Goal: Information Seeking & Learning: Learn about a topic

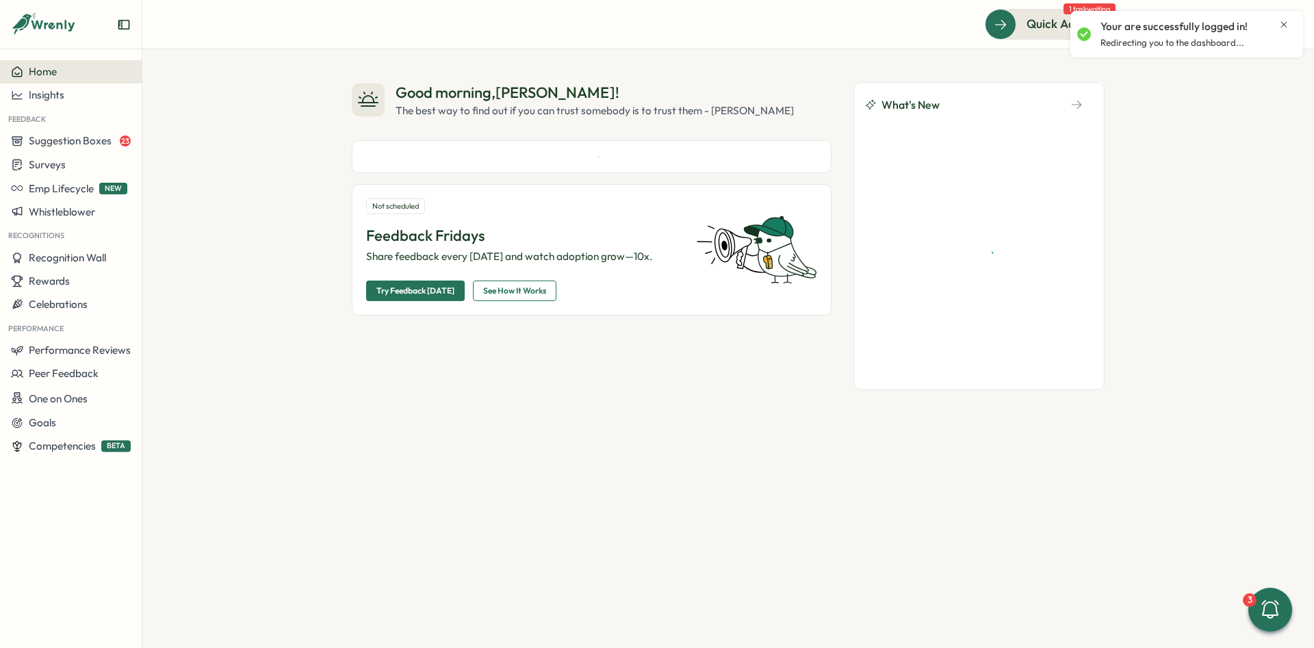
click at [1285, 23] on icon "Close notification" at bounding box center [1283, 24] width 11 height 11
click at [1243, 25] on icon at bounding box center [1250, 25] width 14 height 14
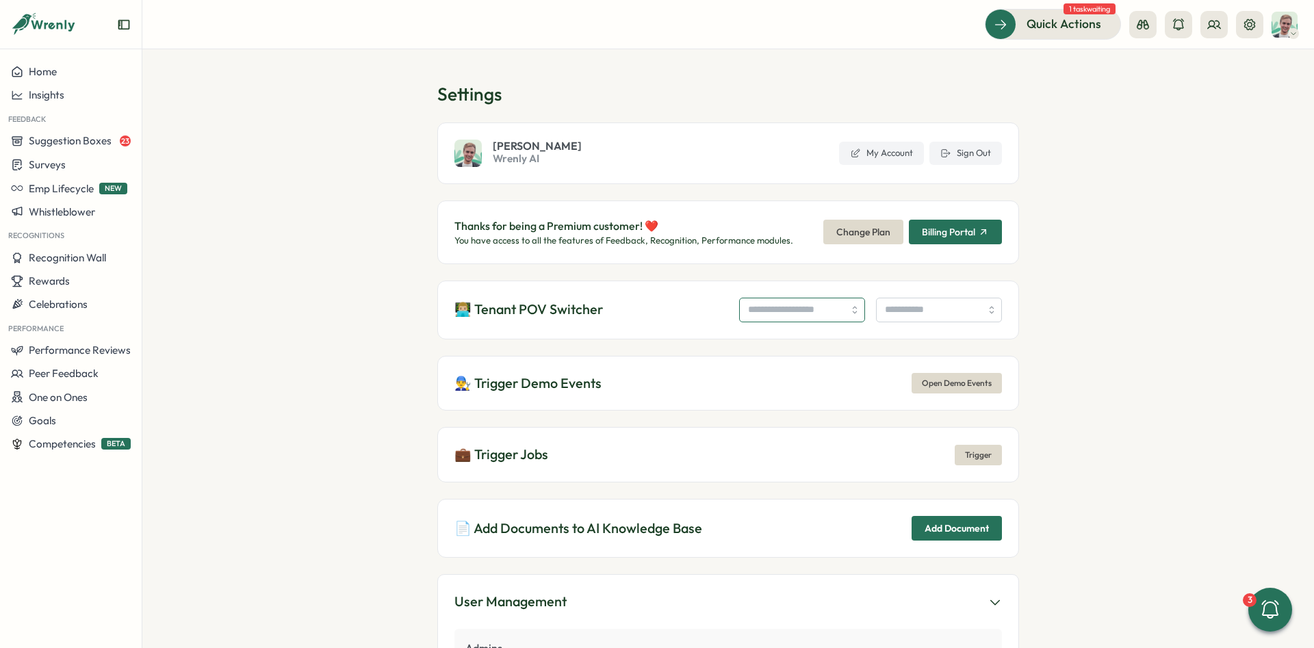
click at [779, 301] on input "search" at bounding box center [802, 310] width 126 height 25
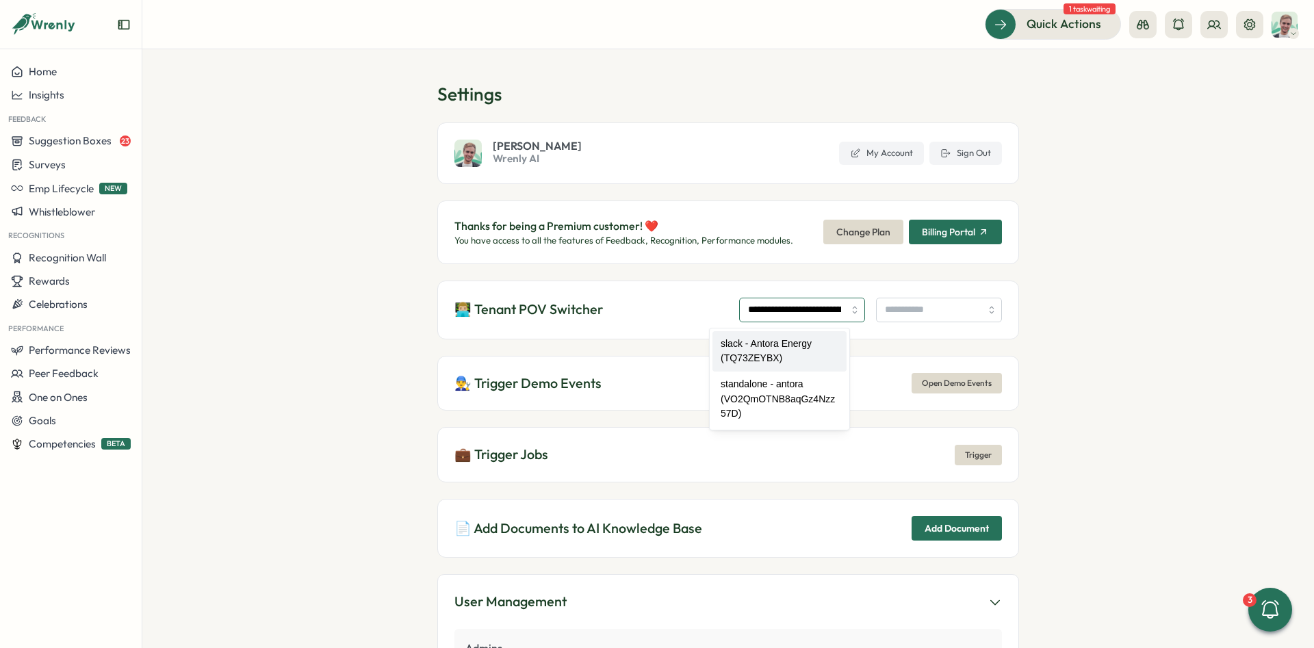
type input "**********"
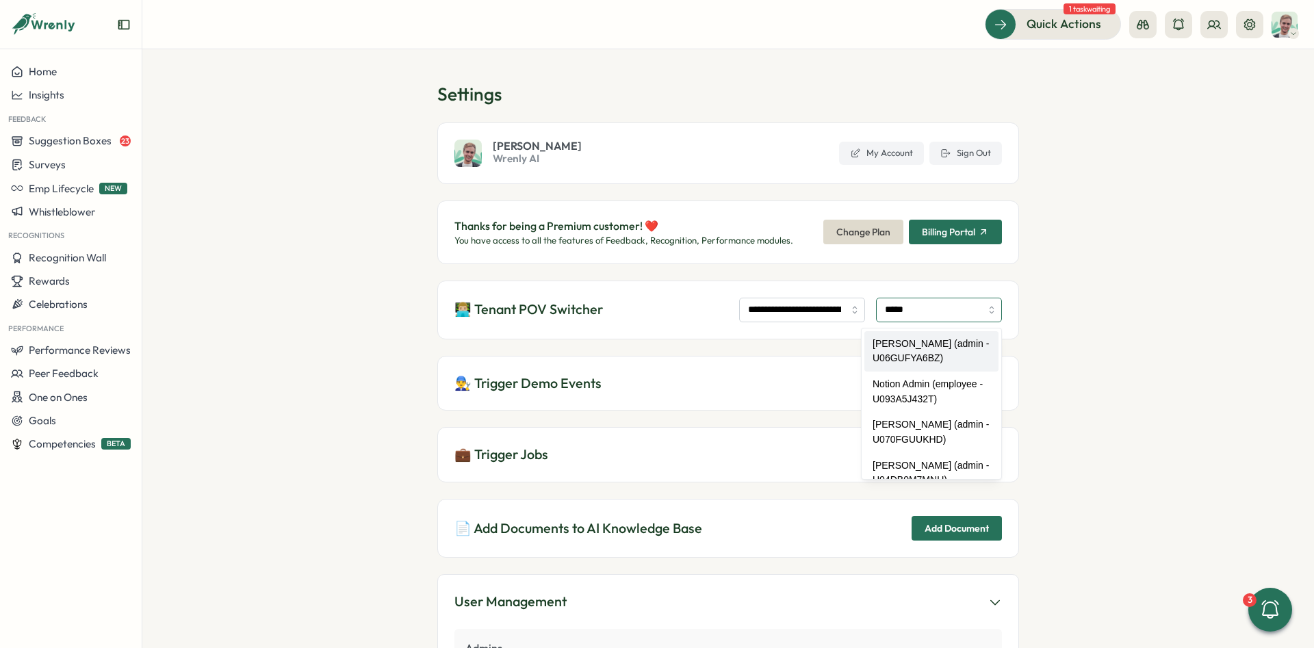
type input "**********"
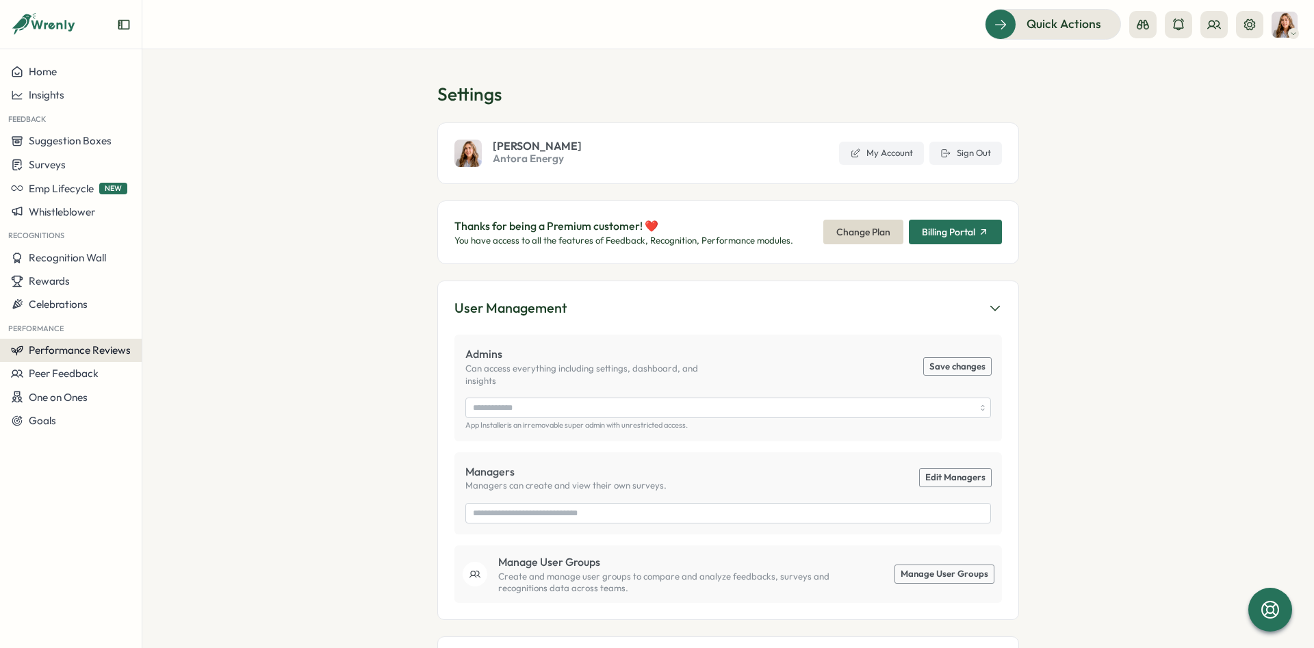
click at [107, 349] on span "Performance Reviews" at bounding box center [80, 349] width 102 height 13
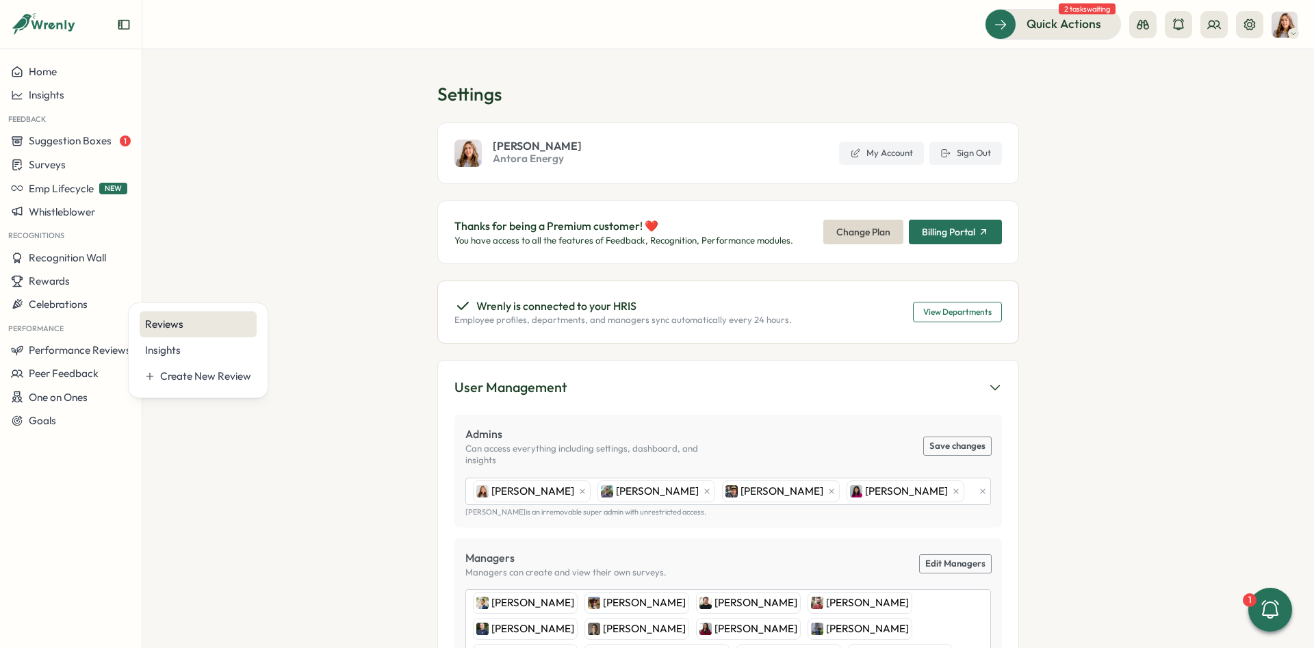
click at [189, 328] on div "Reviews" at bounding box center [198, 324] width 106 height 15
click at [108, 350] on span "Performance Reviews" at bounding box center [80, 349] width 102 height 13
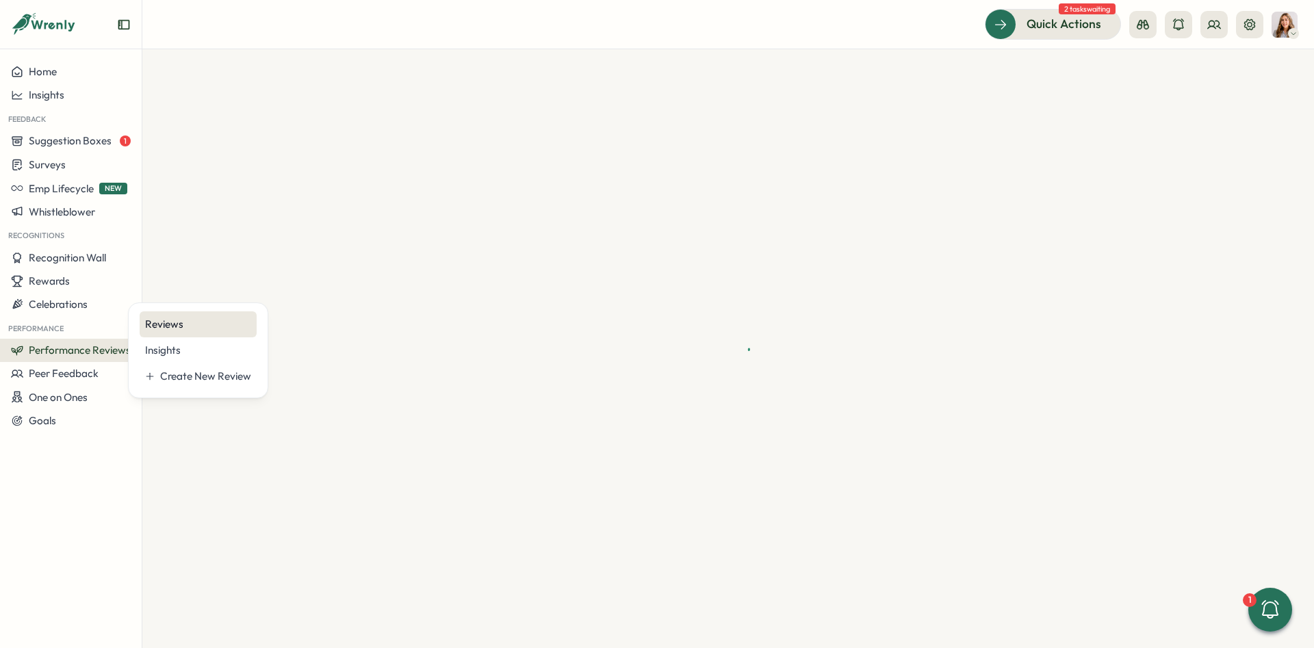
click at [185, 328] on div "Reviews" at bounding box center [198, 324] width 106 height 15
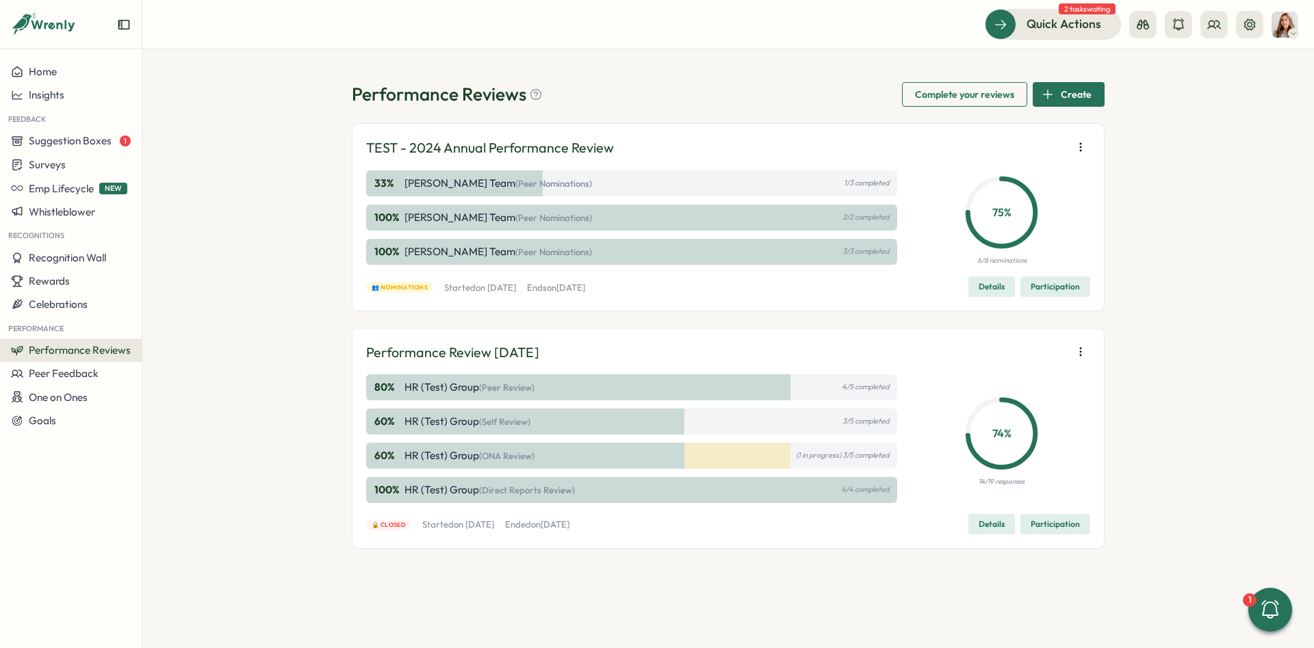
click at [1052, 289] on span "Participation" at bounding box center [1054, 286] width 49 height 19
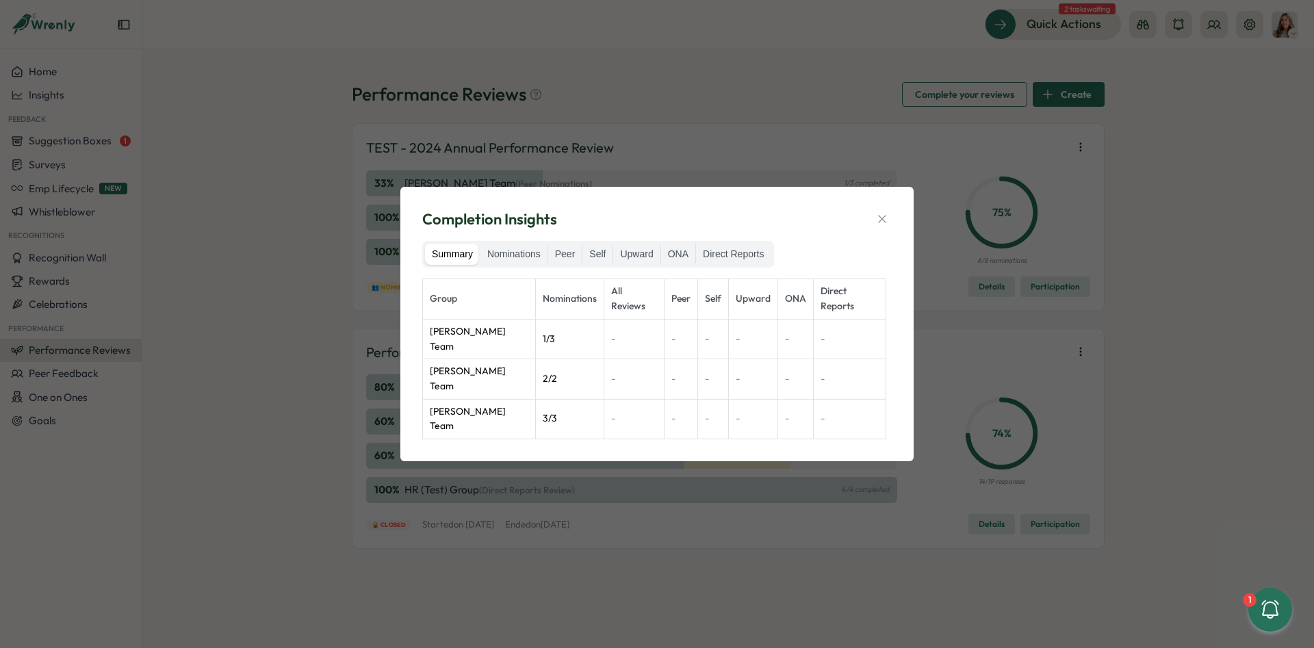
click at [495, 268] on div "Summary Nominations Peer Self Upward ONA Direct Reports" at bounding box center [598, 254] width 352 height 27
click at [502, 265] on label "Nominations" at bounding box center [513, 255] width 67 height 22
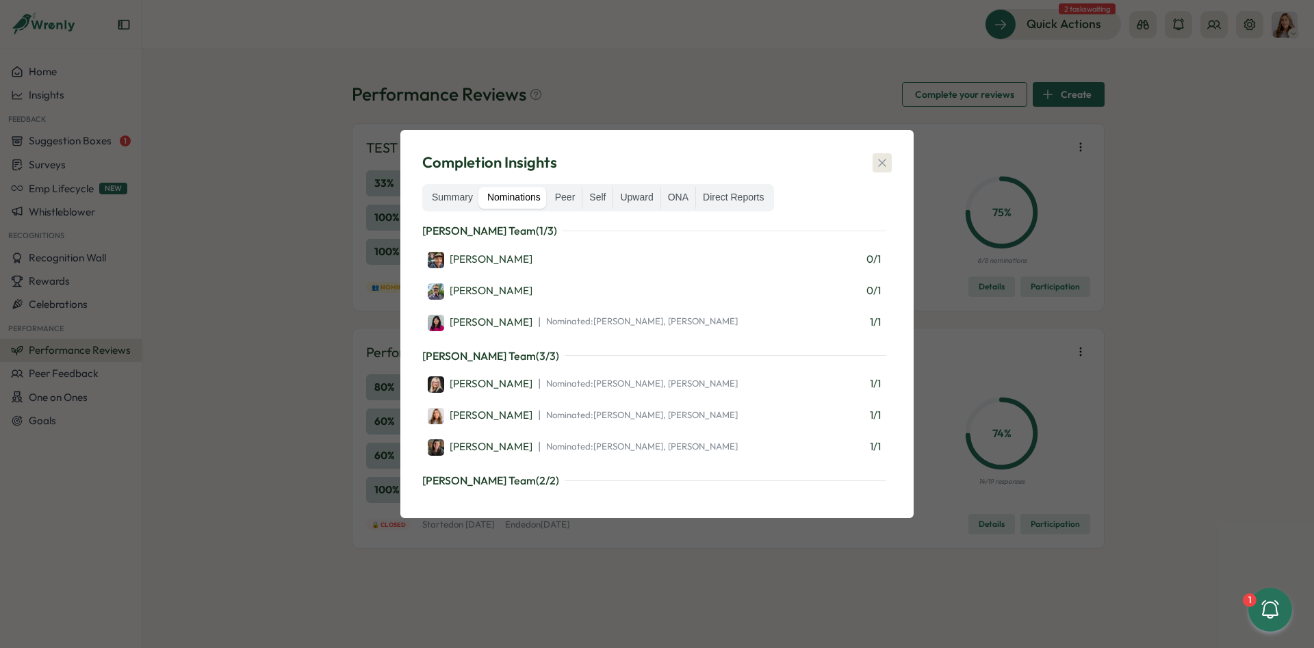
click at [887, 163] on icon "button" at bounding box center [882, 163] width 14 height 14
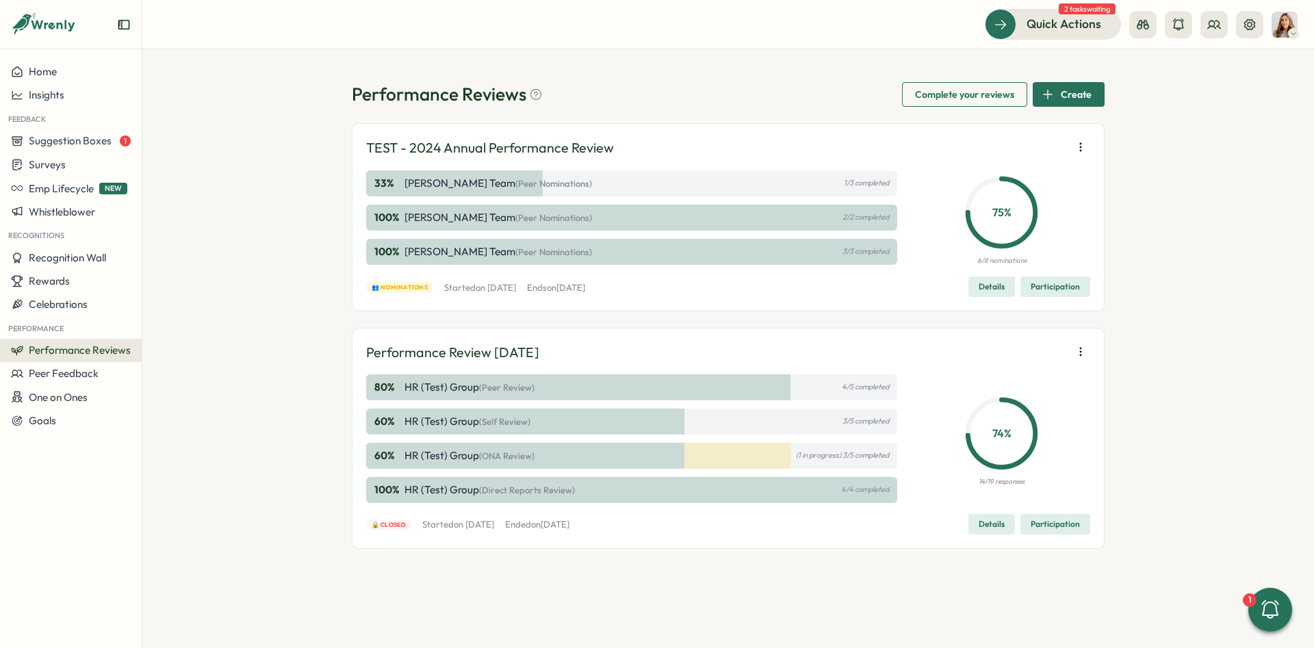
click at [1124, 150] on div "Performance Reviews Complete your reviews Create TEST - 2024 Annual Performance…" at bounding box center [727, 348] width 1171 height 599
click at [1125, 154] on div "Performance Reviews Complete your reviews Create TEST - 2024 Annual Performance…" at bounding box center [727, 348] width 1171 height 599
click at [70, 66] on div "Home" at bounding box center [71, 72] width 120 height 12
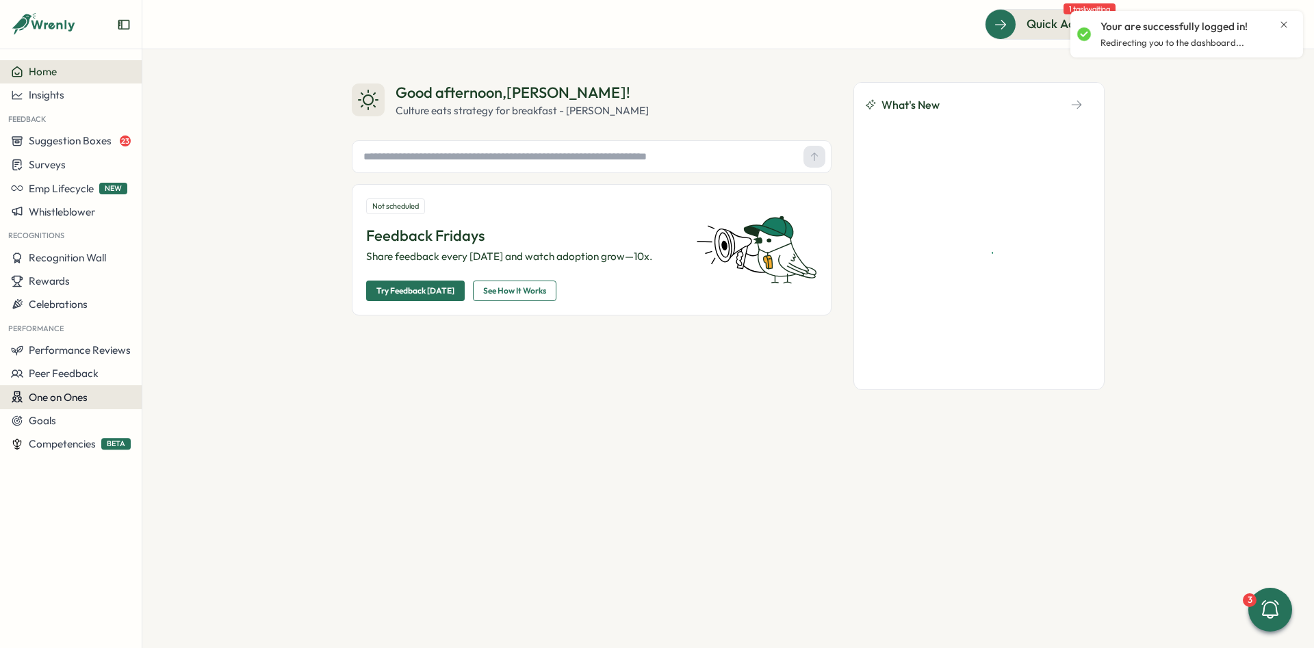
click at [70, 391] on span "One on Ones" at bounding box center [58, 397] width 59 height 13
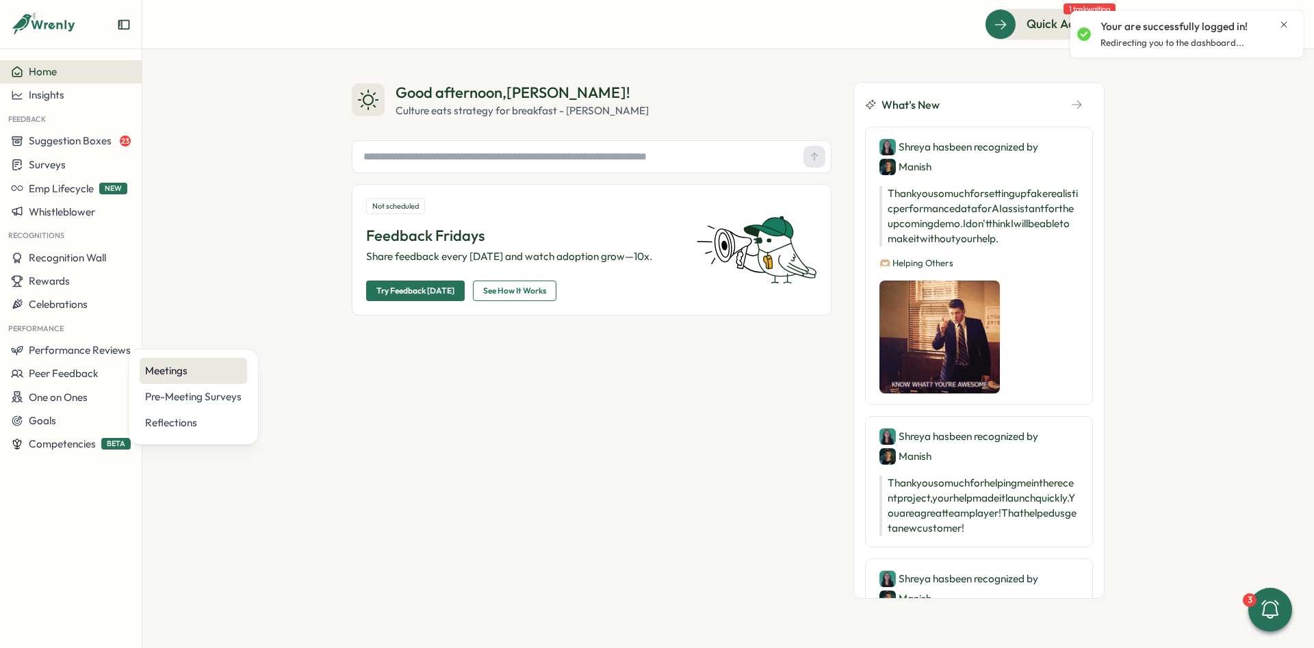
click at [198, 365] on div "Meetings" at bounding box center [193, 370] width 96 height 15
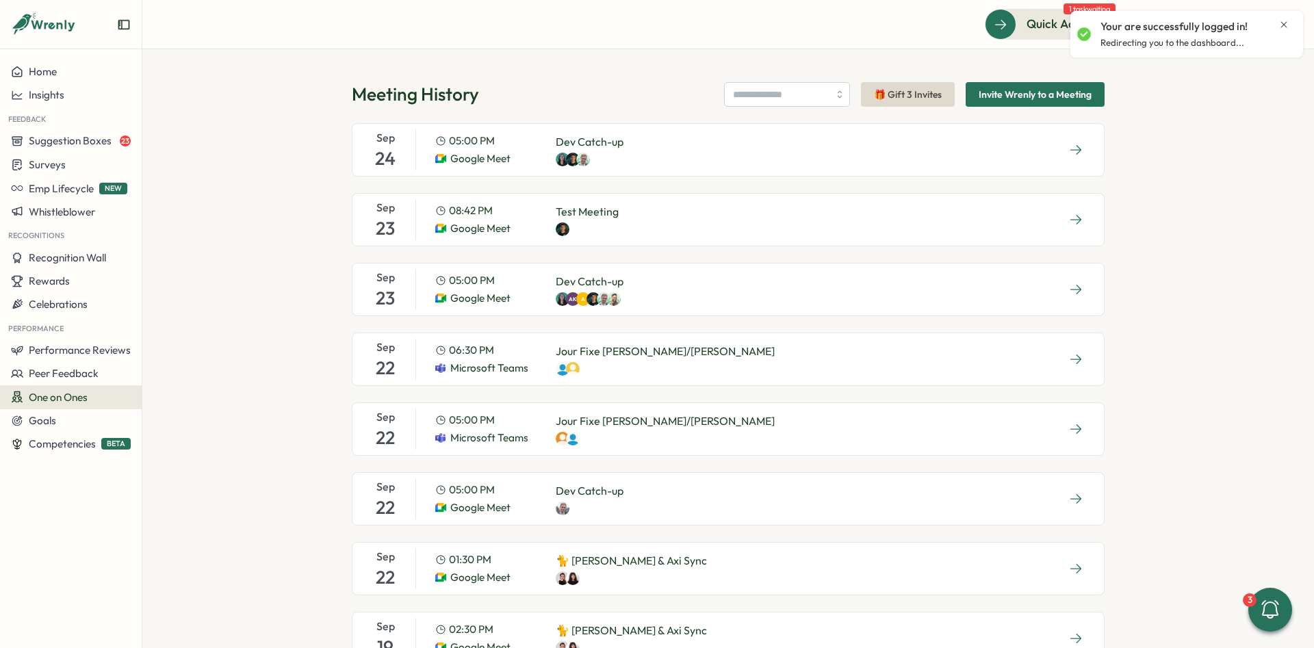
click at [1078, 157] on span "button" at bounding box center [1076, 149] width 14 height 19
click at [1083, 155] on button "button" at bounding box center [1076, 150] width 34 height 21
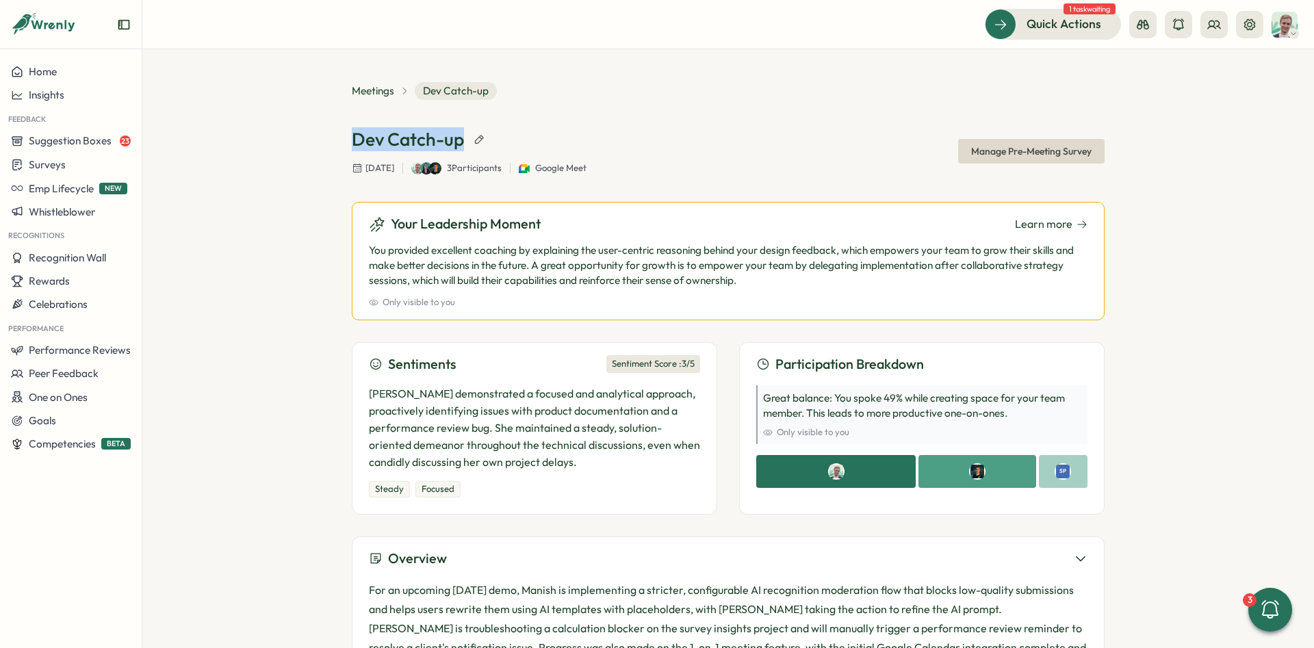
drag, startPoint x: 341, startPoint y: 144, endPoint x: 463, endPoint y: 141, distance: 121.8
click at [463, 141] on div "Meetings Dev Catch-up Dev Catch-up Wednesday, Sep 24, 2025 3 Participants Googl…" at bounding box center [727, 348] width 1171 height 599
drag, startPoint x: 305, startPoint y: 260, endPoint x: 411, endPoint y: 333, distance: 128.3
click at [376, 272] on div "Meetings Dev Catch-up Dev Catch-up Wednesday, Sep 24, 2025 3 Participants Googl…" at bounding box center [727, 348] width 1171 height 599
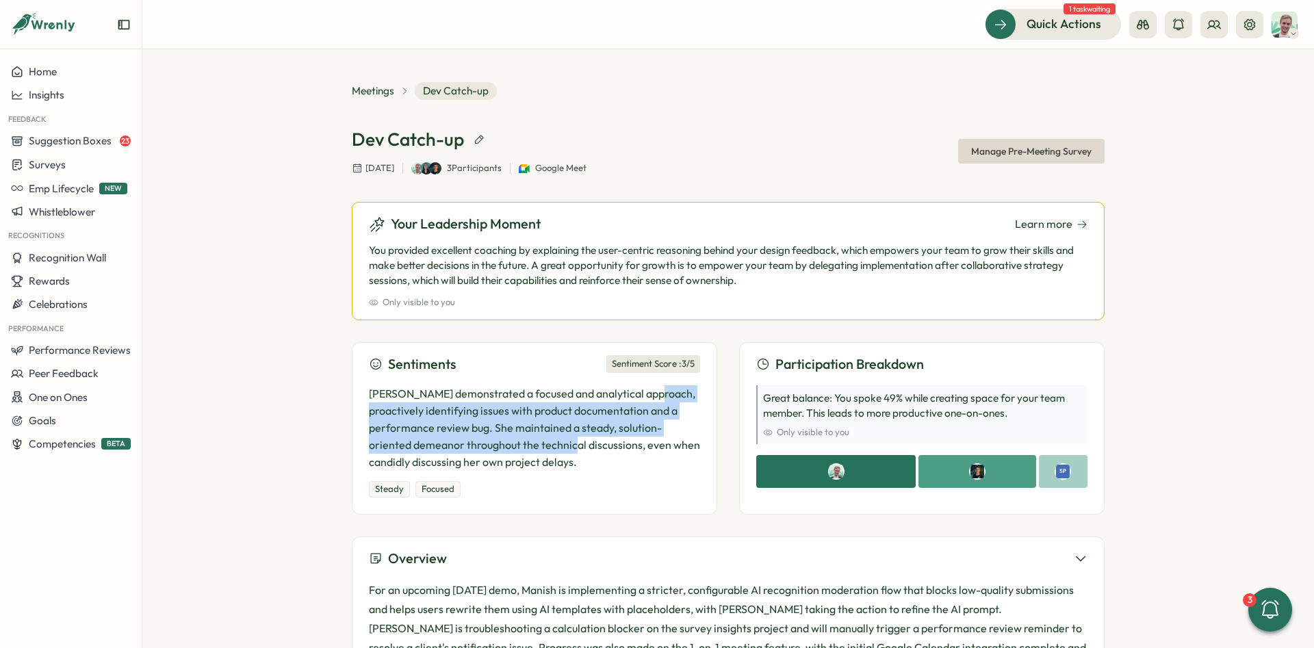
drag, startPoint x: 311, startPoint y: 417, endPoint x: 606, endPoint y: 449, distance: 295.9
click at [606, 449] on div "Meetings Dev Catch-up Dev Catch-up Wednesday, Sep 24, 2025 3 Participants Googl…" at bounding box center [727, 348] width 1171 height 599
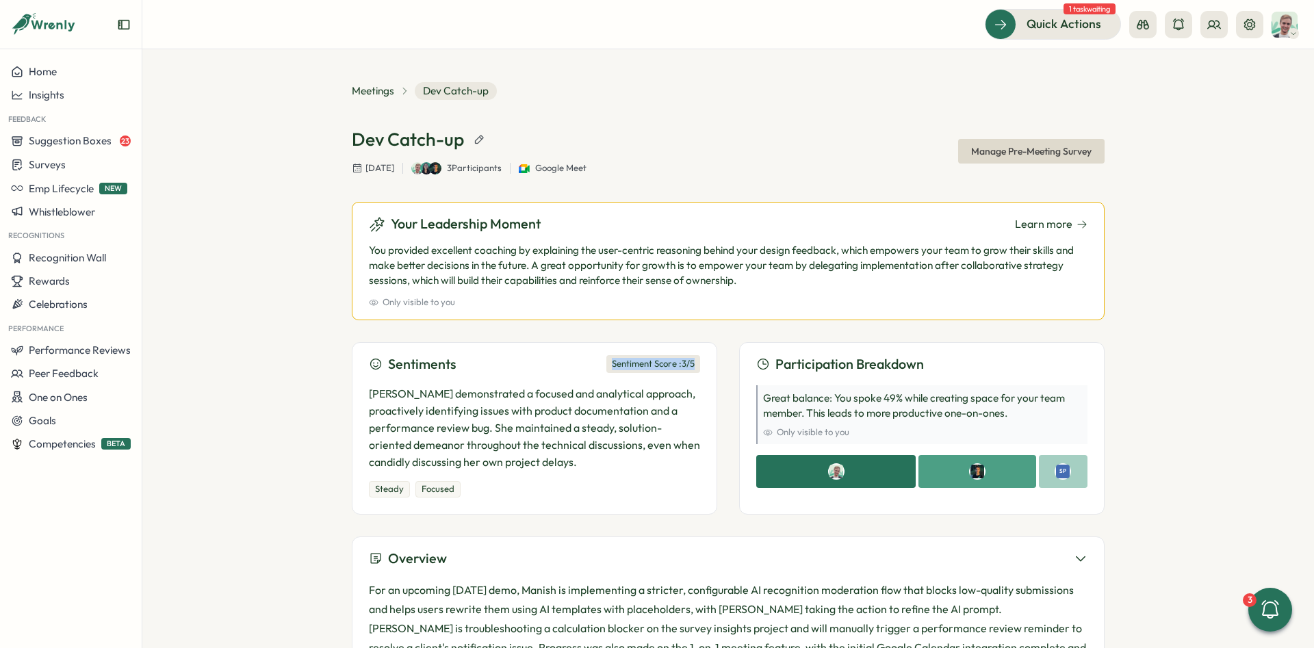
drag, startPoint x: 575, startPoint y: 356, endPoint x: 712, endPoint y: 361, distance: 136.3
click at [712, 361] on div "Sentiments Sentiment Score : 3 /5 Shreya demonstrated a focused and analytical …" at bounding box center [534, 428] width 365 height 172
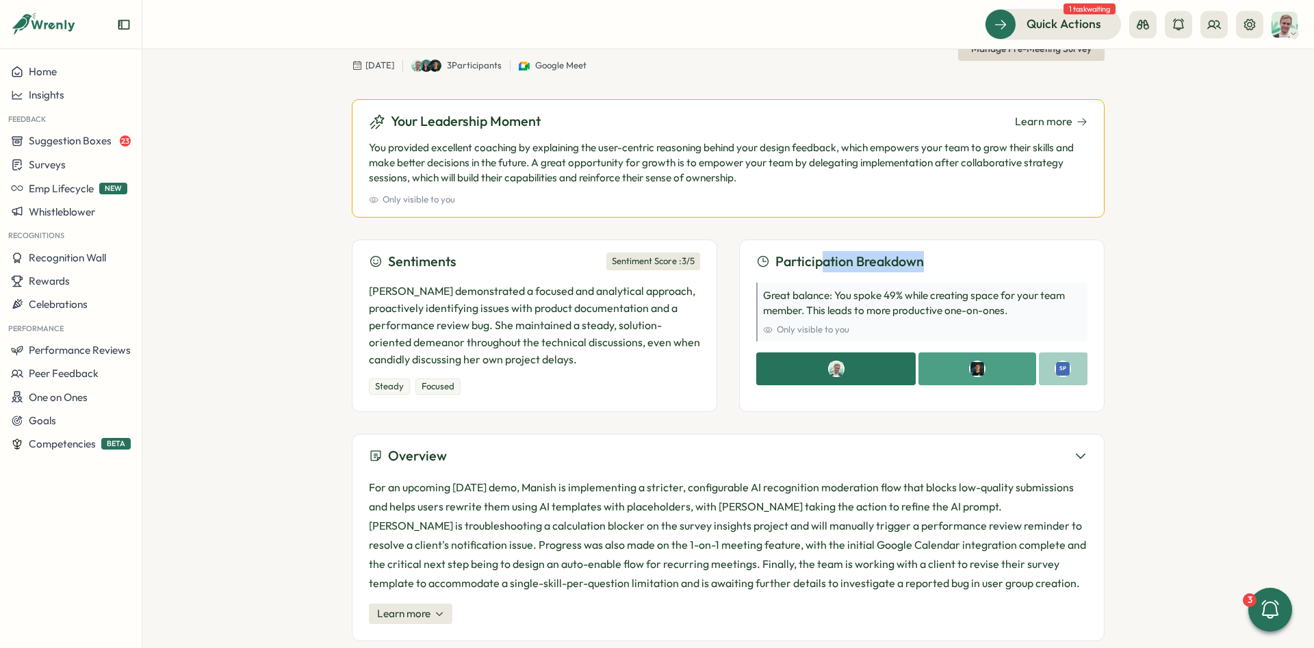
drag, startPoint x: 872, startPoint y: 250, endPoint x: 871, endPoint y: 320, distance: 69.8
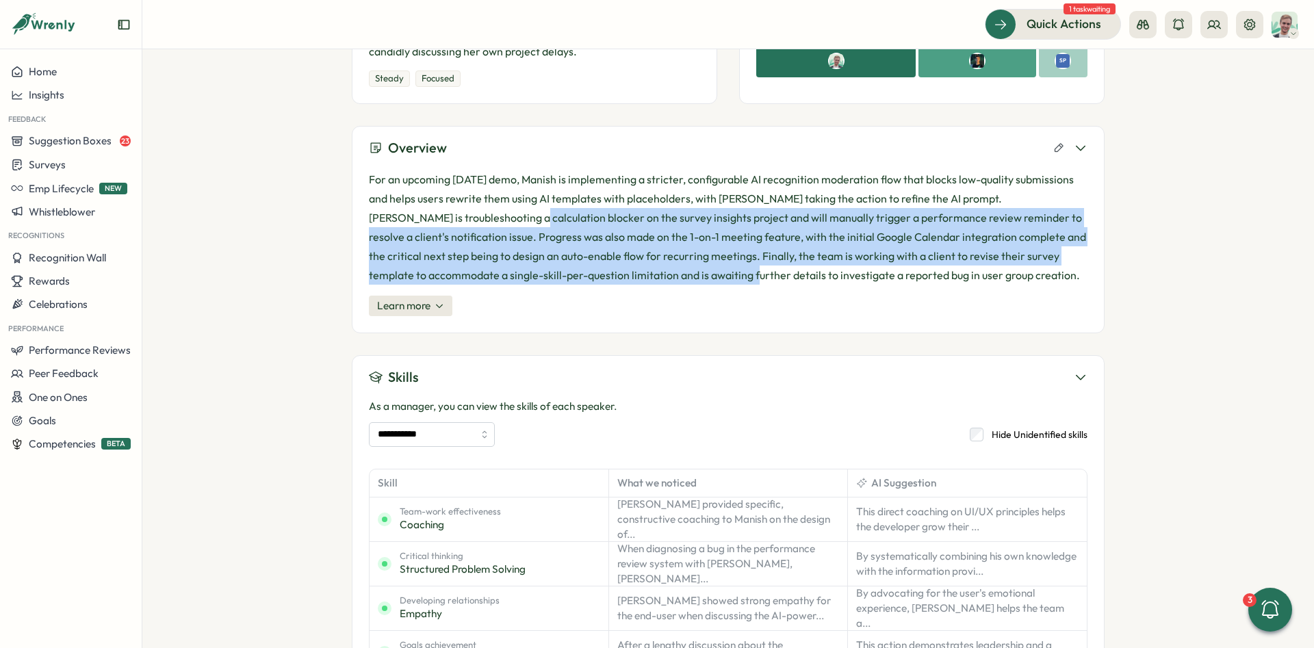
click at [656, 292] on div "For an upcoming Friday demo, Manish is implementing a stricter, configurable AI…" at bounding box center [728, 243] width 718 height 146
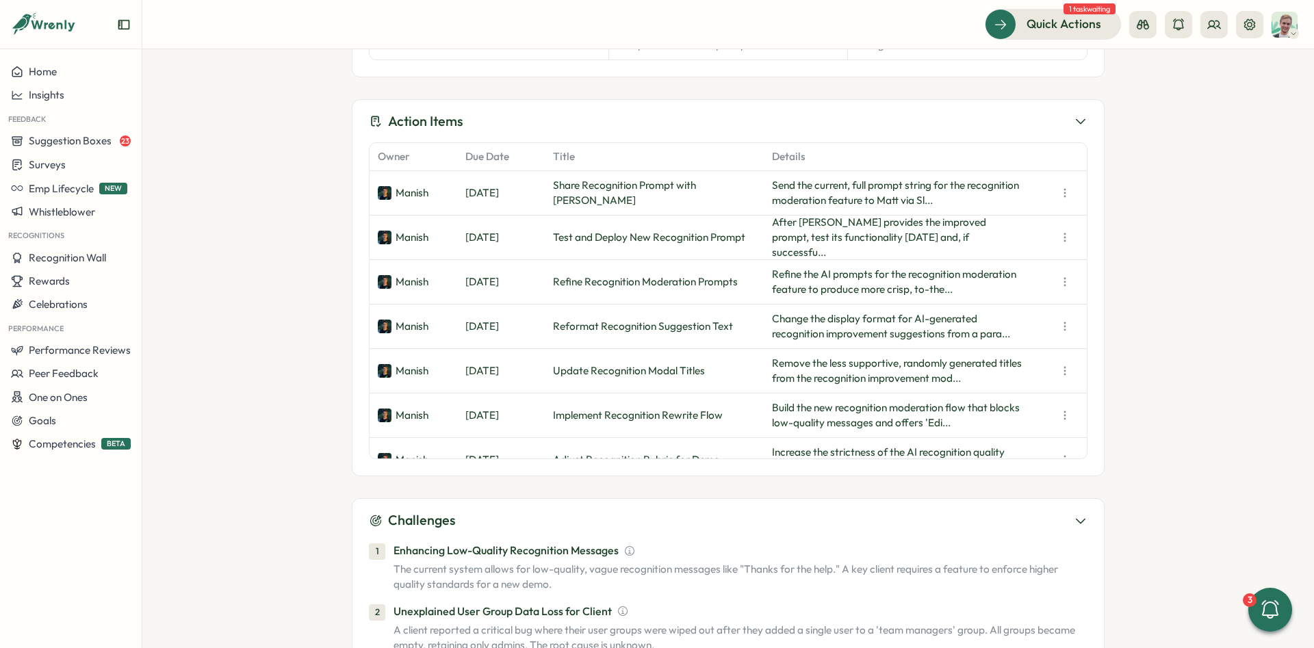
scroll to position [1026, 0]
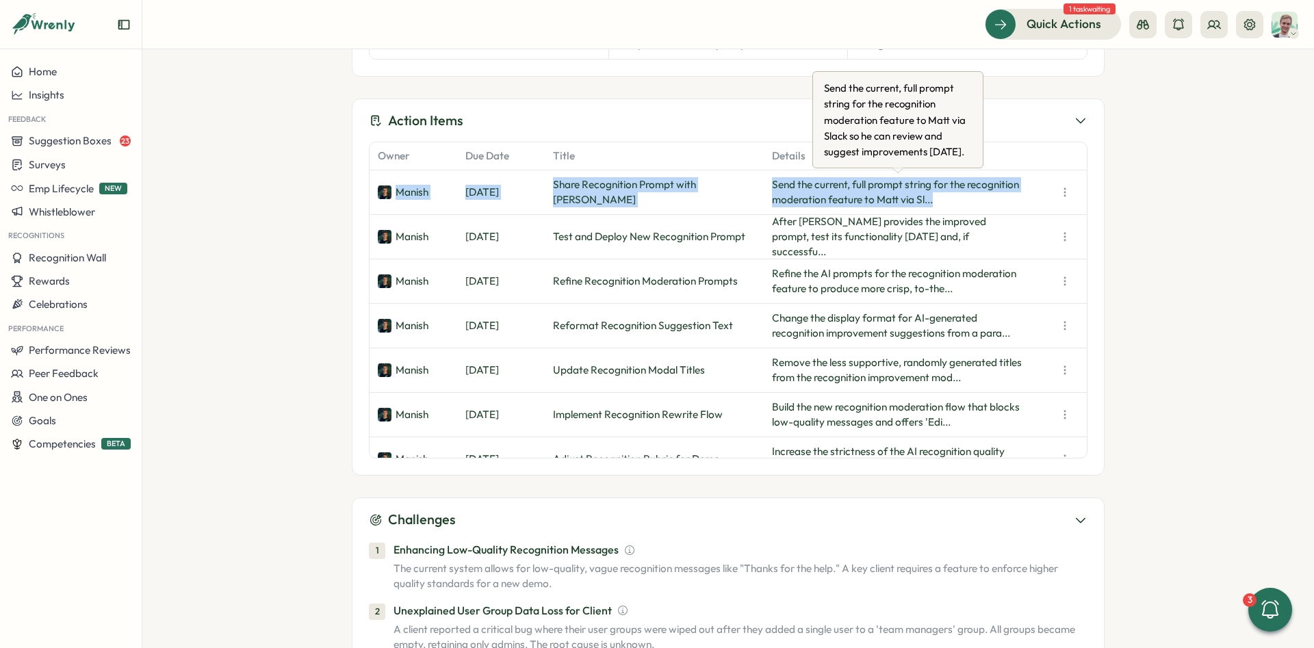
drag, startPoint x: 367, startPoint y: 195, endPoint x: 1022, endPoint y: 200, distance: 655.5
click at [1022, 200] on div "Action Items Owner Due Date Title Details Manish Wed, Sep 24 Share Recognition …" at bounding box center [728, 288] width 753 height 378
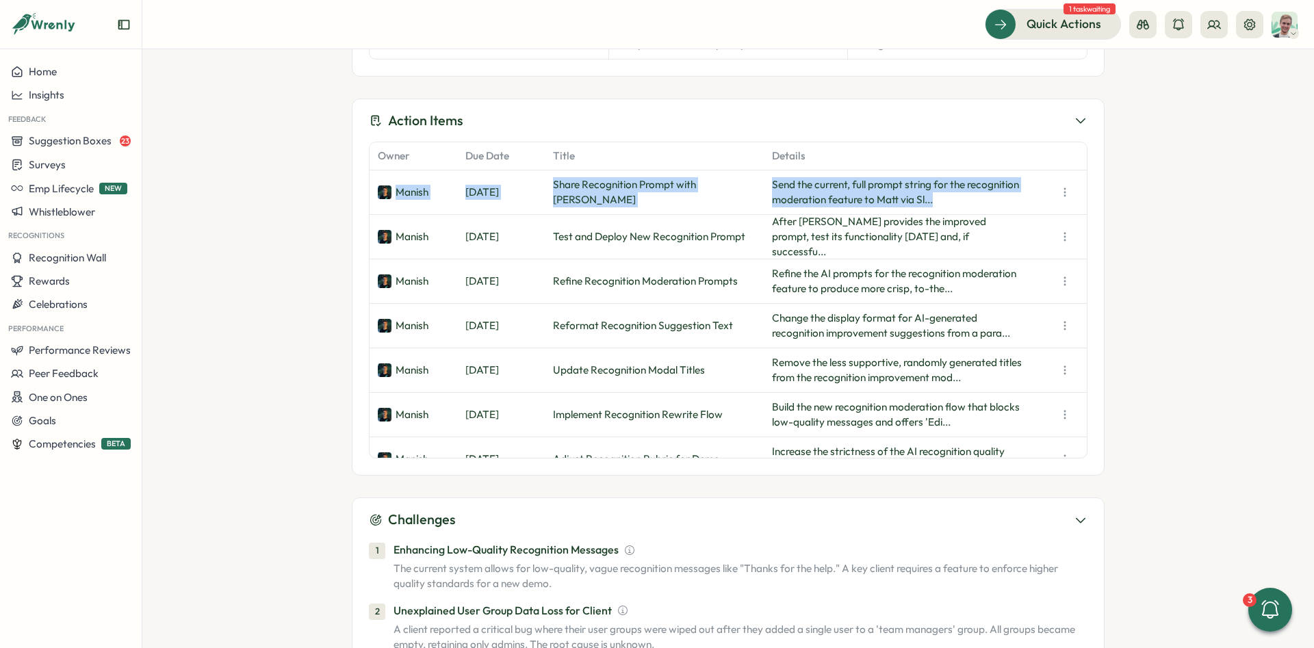
click at [960, 207] on p "Send the current, full prompt string for the recognition moderation feature to …" at bounding box center [898, 192] width 252 height 30
drag, startPoint x: 962, startPoint y: 205, endPoint x: 393, endPoint y: 189, distance: 569.5
click at [764, 189] on div "Send the current, full prompt string for the recognition moderation feature to …" at bounding box center [898, 192] width 268 height 44
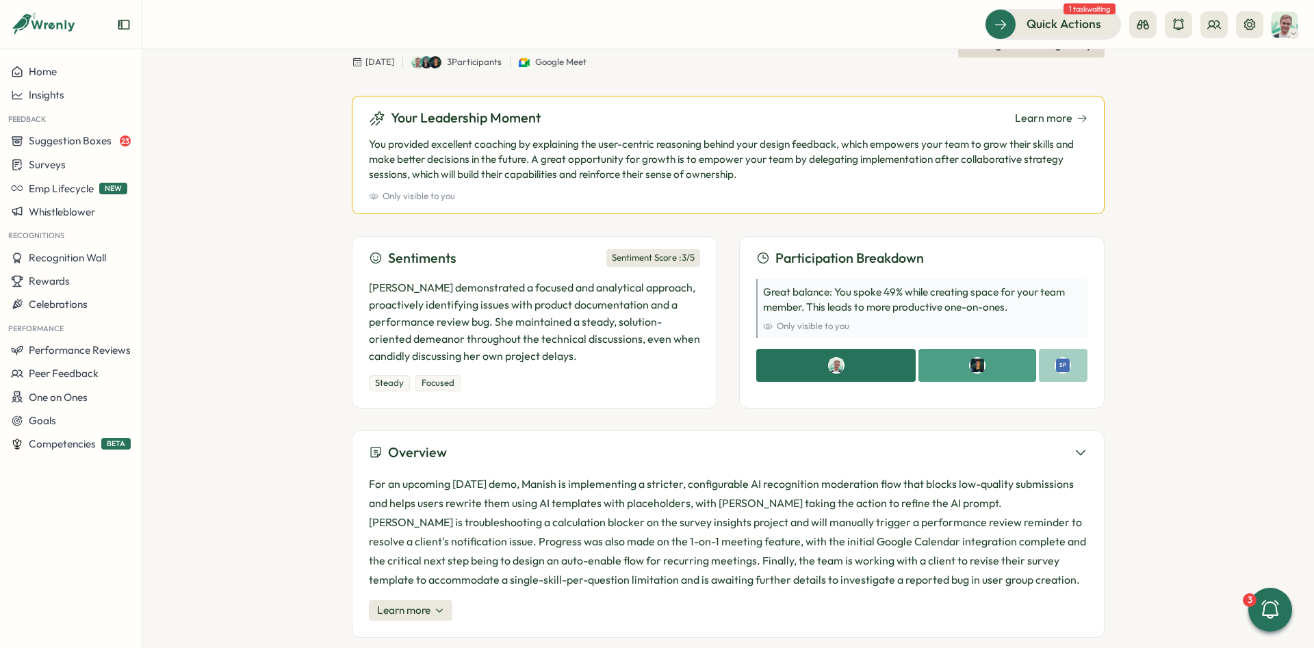
scroll to position [0, 0]
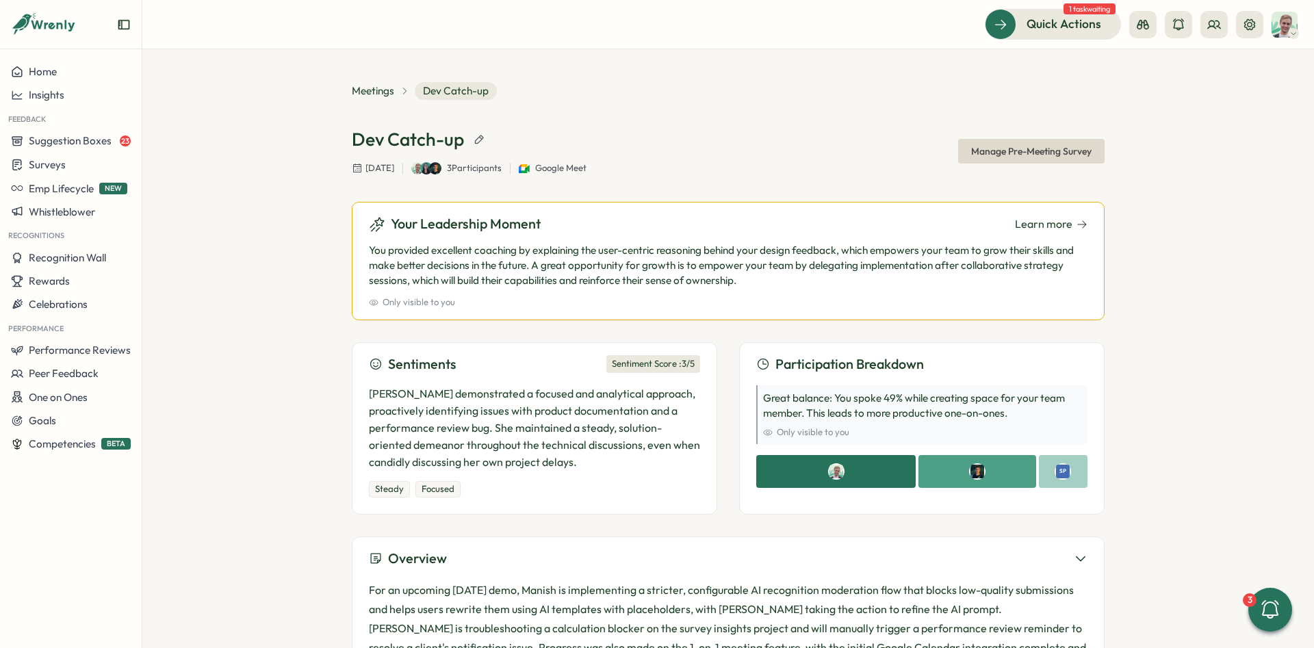
drag, startPoint x: 366, startPoint y: 435, endPoint x: 421, endPoint y: 1, distance: 437.3
click at [239, 187] on div "Meetings Dev Catch-up Dev Catch-up Wednesday, Sep 24, 2025 3 Participants Googl…" at bounding box center [727, 348] width 1171 height 599
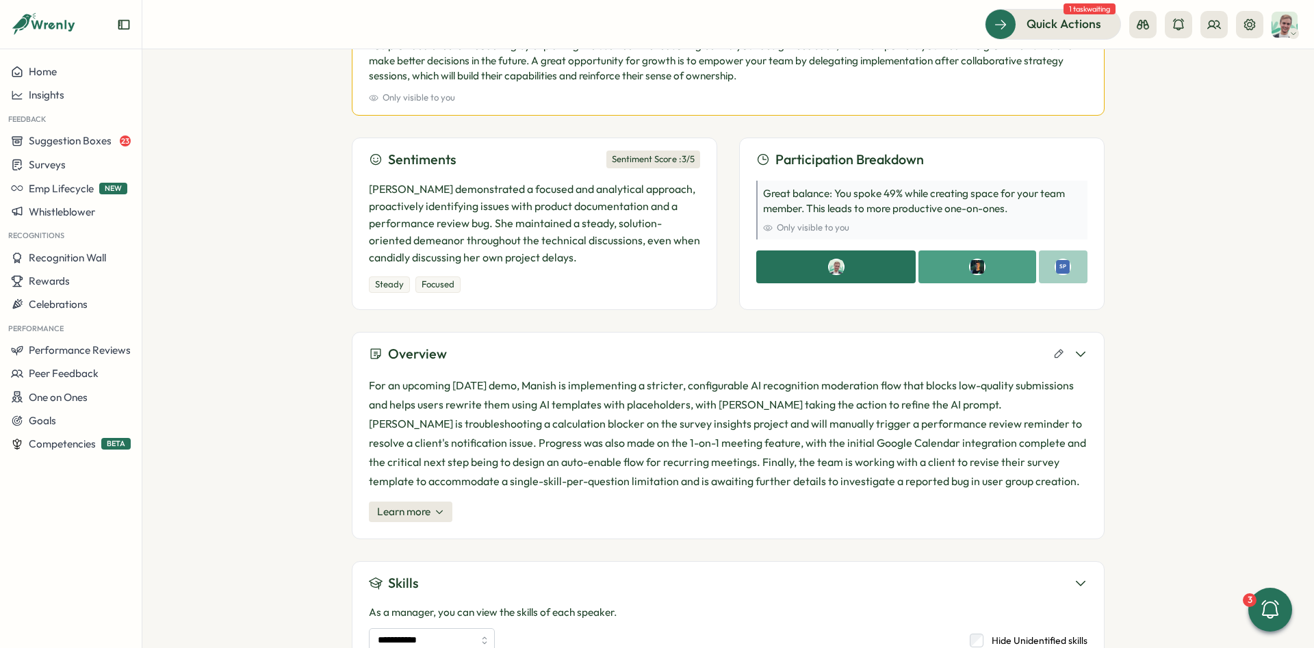
scroll to position [205, 0]
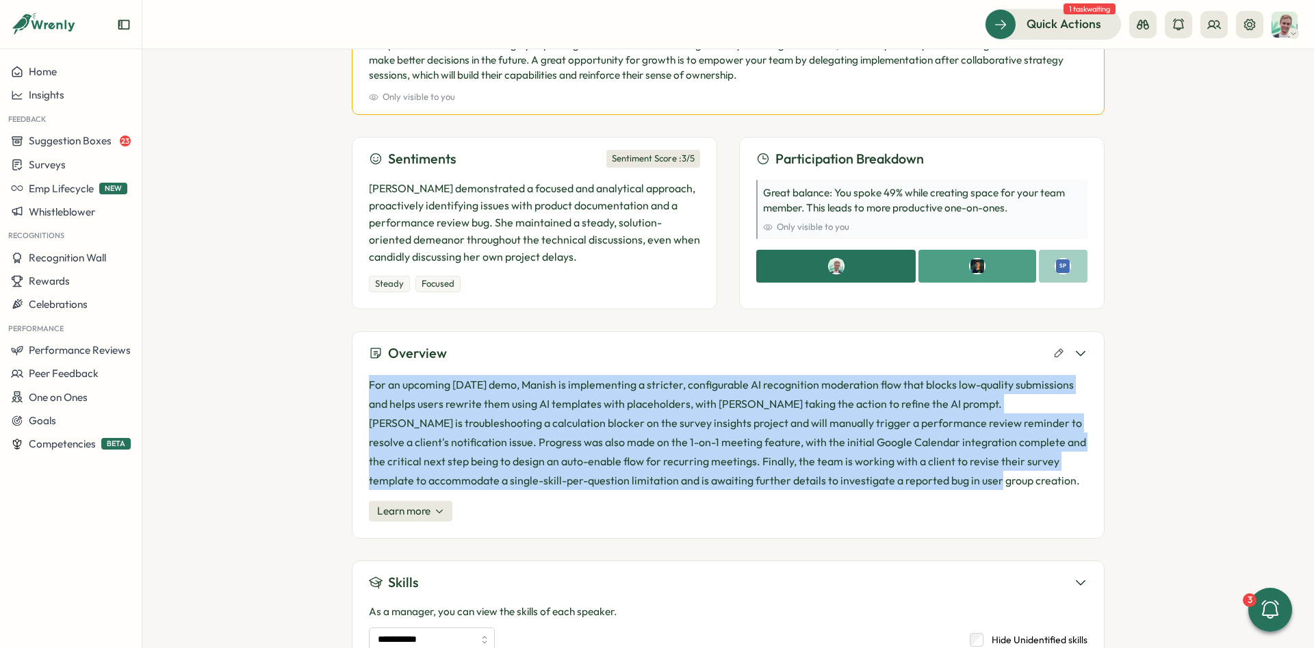
drag, startPoint x: 365, startPoint y: 383, endPoint x: 1014, endPoint y: 479, distance: 655.7
click at [1014, 479] on div "Overview For an upcoming Friday demo, Manish is implementing a stricter, config…" at bounding box center [728, 434] width 753 height 207
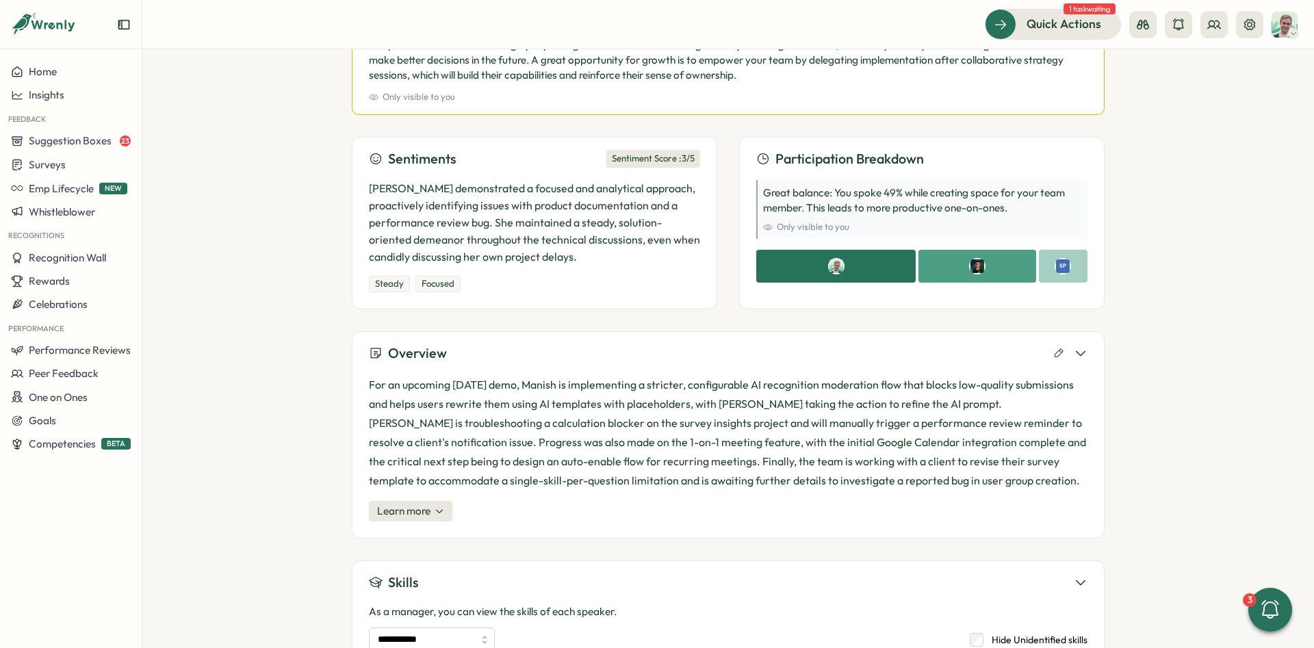
click at [1014, 479] on p "For an upcoming Friday demo, Manish is implementing a stricter, configurable AI…" at bounding box center [728, 432] width 718 height 115
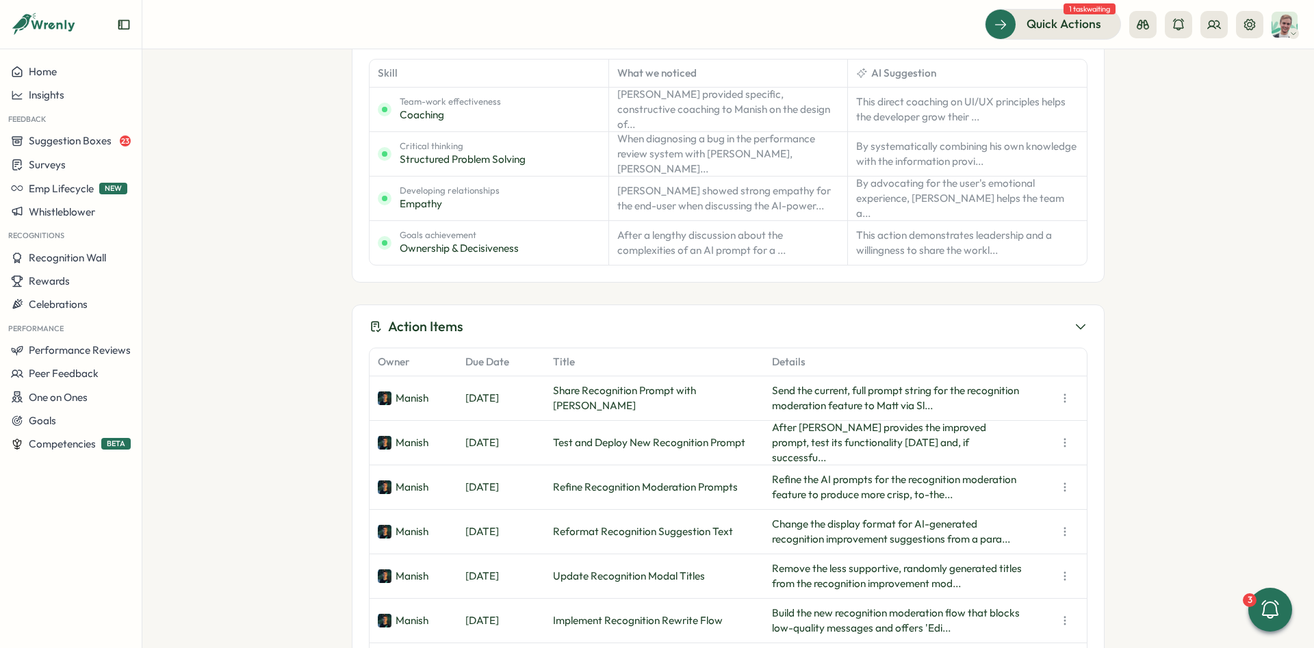
scroll to position [821, 0]
click at [1067, 399] on icon at bounding box center [1065, 398] width 14 height 14
click at [1186, 376] on div "Meetings Dev Catch-up Dev Catch-up Wednesday, Sep 24, 2025 3 Participants Googl…" at bounding box center [727, 348] width 1171 height 599
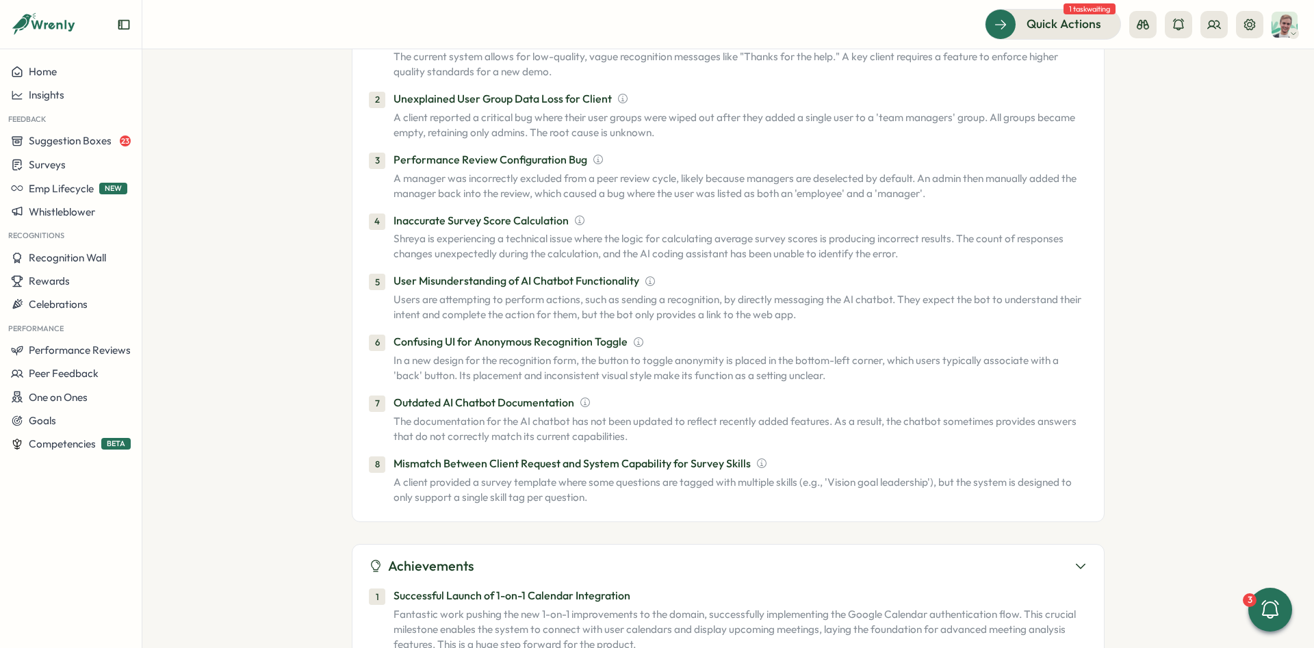
scroll to position [1540, 0]
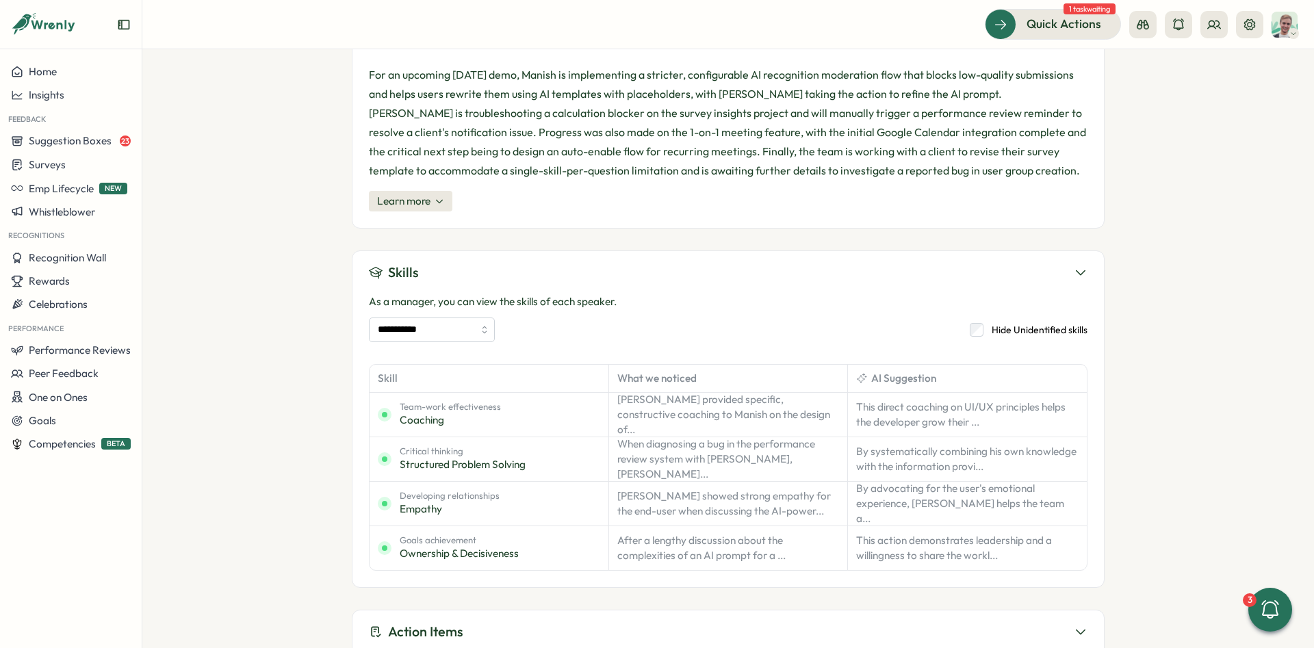
drag, startPoint x: 941, startPoint y: 479, endPoint x: 914, endPoint y: 296, distance: 185.3
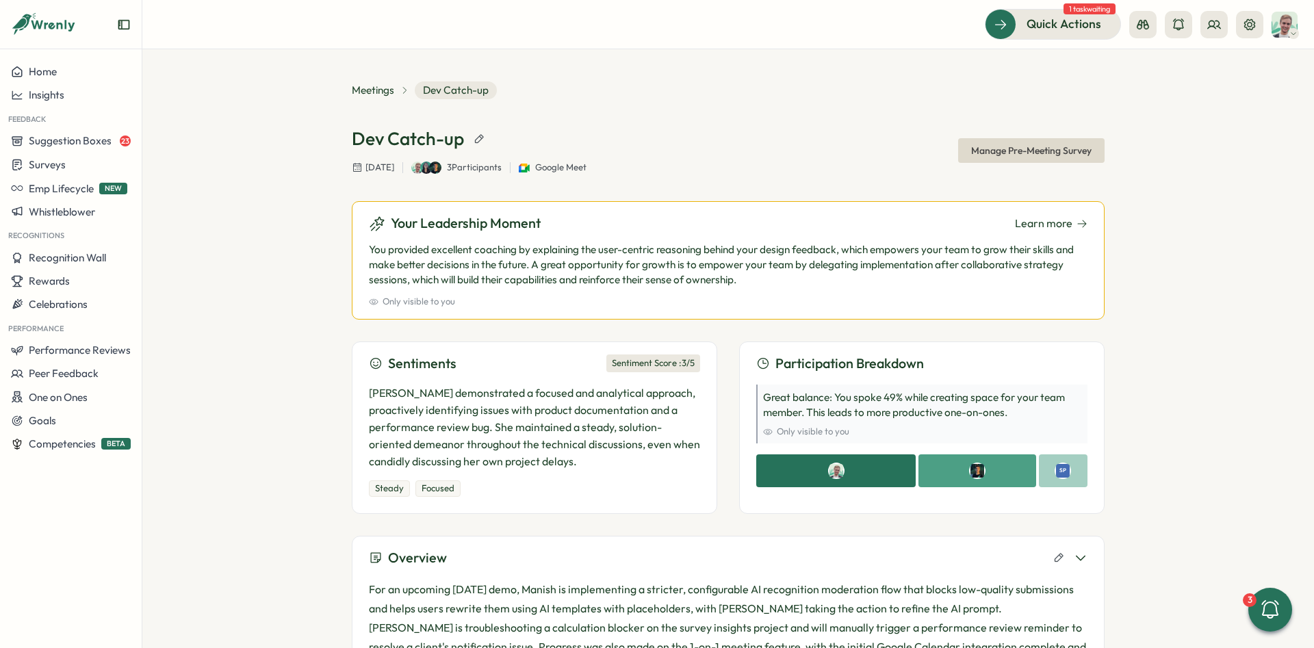
scroll to position [0, 0]
click at [291, 118] on div "Meetings Dev Catch-up Dev Catch-up Wednesday, Sep 24, 2025 3 Participants Googl…" at bounding box center [727, 348] width 1171 height 599
click at [96, 396] on div "One on Ones" at bounding box center [71, 397] width 120 height 13
click at [217, 363] on div "Meetings" at bounding box center [193, 371] width 107 height 26
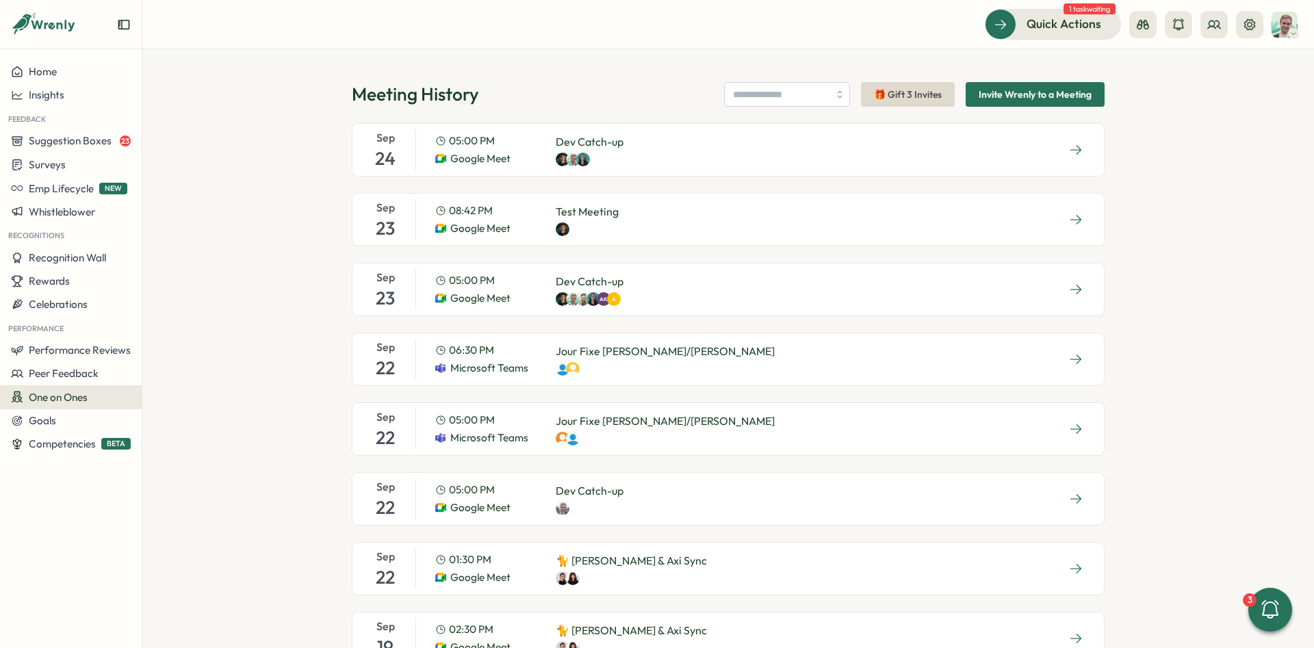
click at [533, 77] on div "Meeting History 🎁 Gift 3 Invites Invite Wrenly to a Meeting Sep 24 05:00 PM Goo…" at bounding box center [727, 348] width 1171 height 599
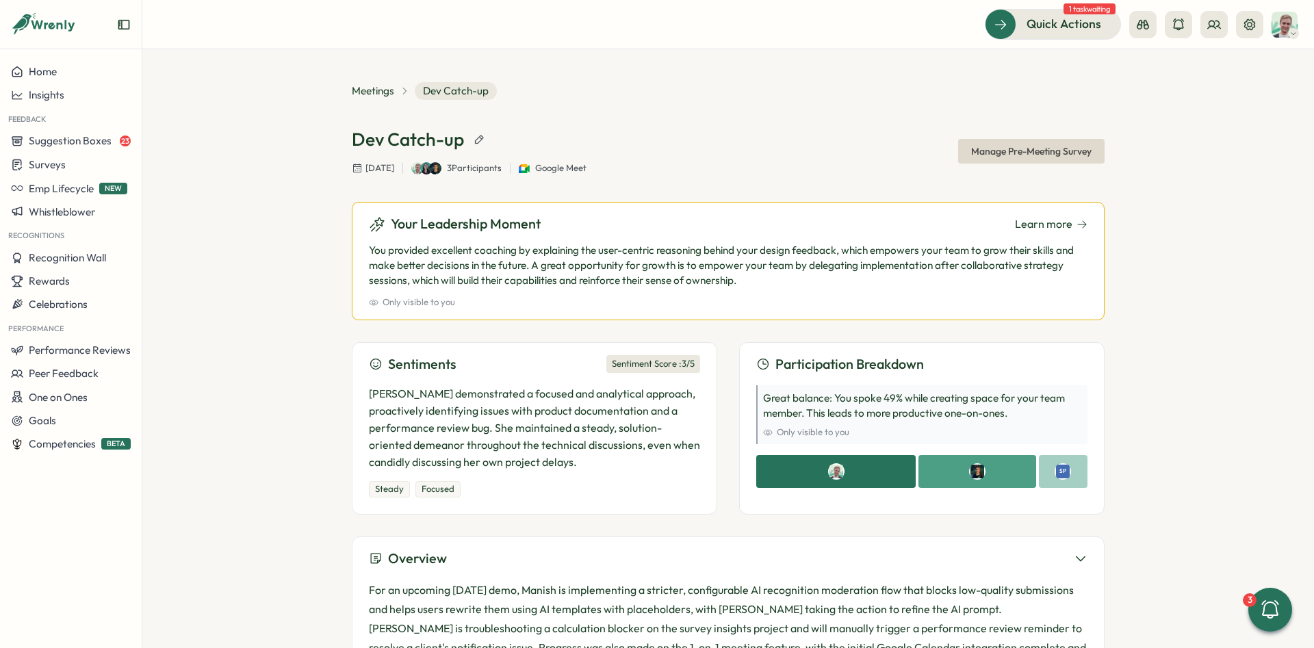
click at [461, 272] on p "You provided excellent coaching by explaining the user-centric reasoning behind…" at bounding box center [728, 265] width 718 height 45
click at [459, 271] on p "You provided excellent coaching by explaining the user-centric reasoning behind…" at bounding box center [728, 265] width 718 height 45
click at [581, 265] on p "You provided excellent coaching by explaining the user-centric reasoning behind…" at bounding box center [728, 265] width 718 height 45
click at [736, 258] on p "You provided excellent coaching by explaining the user-centric reasoning behind…" at bounding box center [728, 265] width 718 height 45
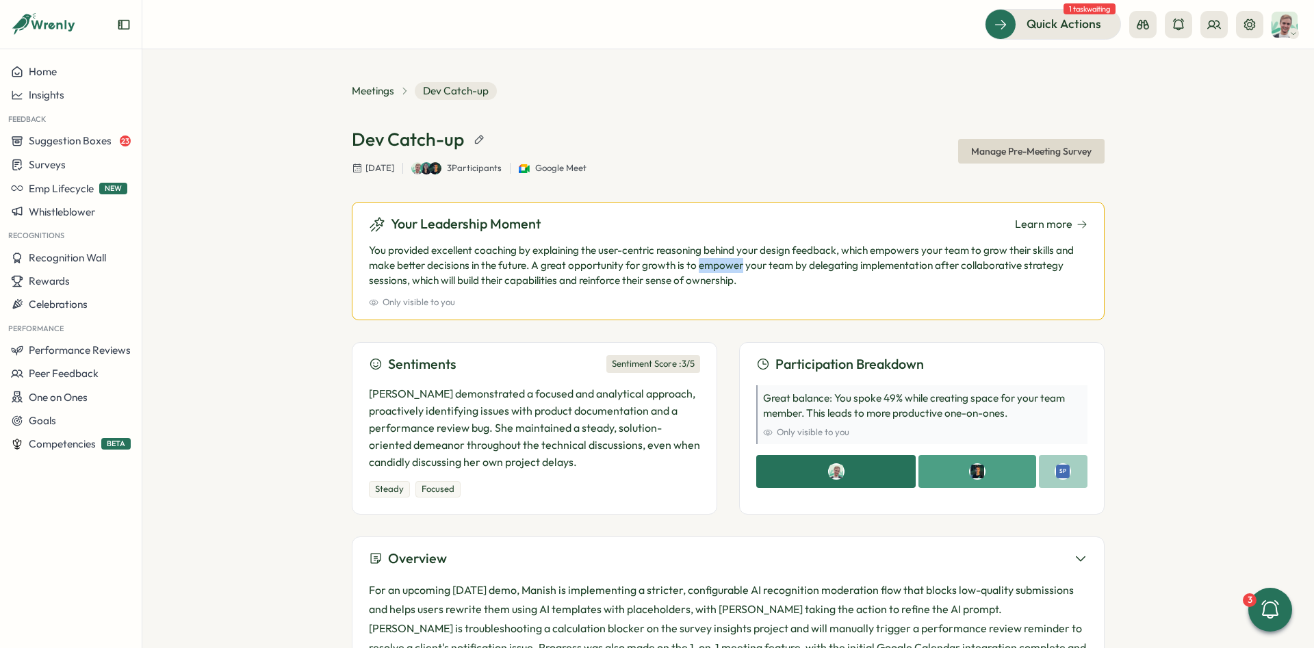
click at [736, 258] on p "You provided excellent coaching by explaining the user-centric reasoning behind…" at bounding box center [728, 265] width 718 height 45
drag, startPoint x: 753, startPoint y: 278, endPoint x: 365, endPoint y: 224, distance: 391.7
click at [365, 224] on div "Your Leadership Moment Learn more You provided excellent coaching by explaining…" at bounding box center [728, 261] width 753 height 118
click at [427, 270] on p "You provided excellent coaching by explaining the user-centric reasoning behind…" at bounding box center [728, 265] width 718 height 45
click at [770, 276] on p "You provided excellent coaching by explaining the user-centric reasoning behind…" at bounding box center [728, 265] width 718 height 45
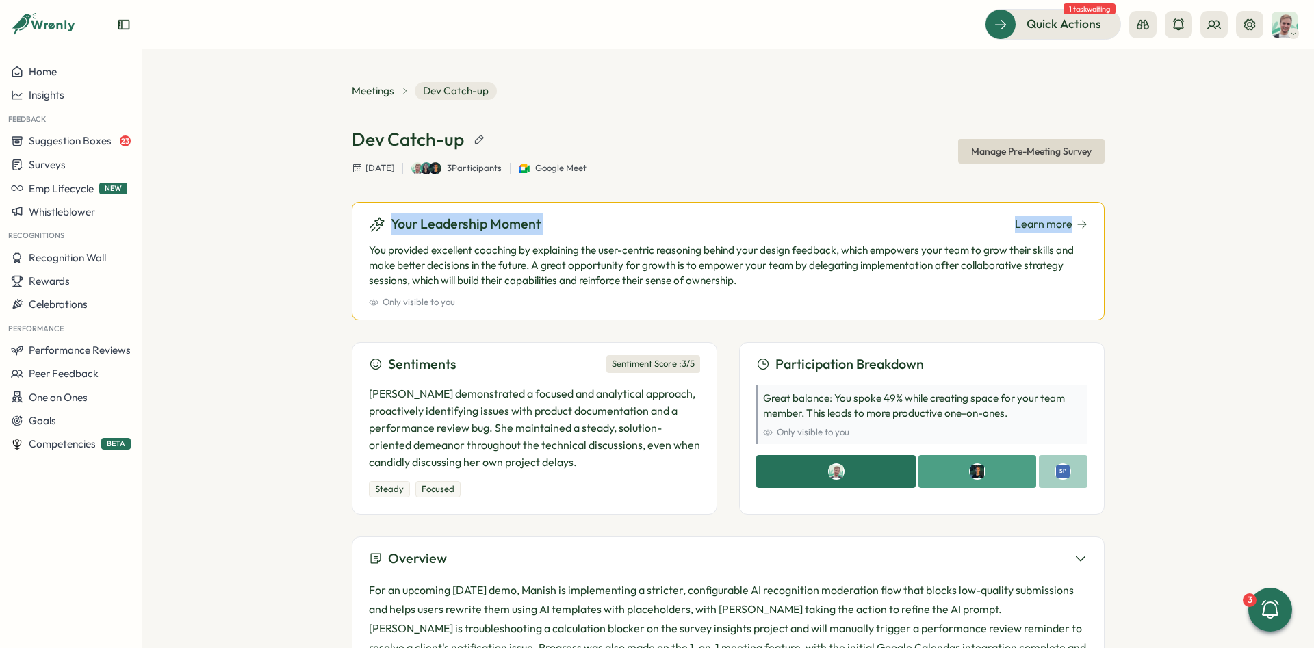
drag, startPoint x: 777, startPoint y: 288, endPoint x: 370, endPoint y: 222, distance: 412.5
click at [370, 222] on div "Your Leadership Moment Learn more You provided excellent coaching by explaining…" at bounding box center [728, 261] width 753 height 118
click at [429, 235] on div "Your Leadership Moment Learn more You provided excellent coaching by explaining…" at bounding box center [728, 261] width 753 height 118
drag, startPoint x: 762, startPoint y: 279, endPoint x: 389, endPoint y: 220, distance: 378.2
click at [389, 220] on div "Your Leadership Moment Learn more You provided excellent coaching by explaining…" at bounding box center [728, 261] width 753 height 118
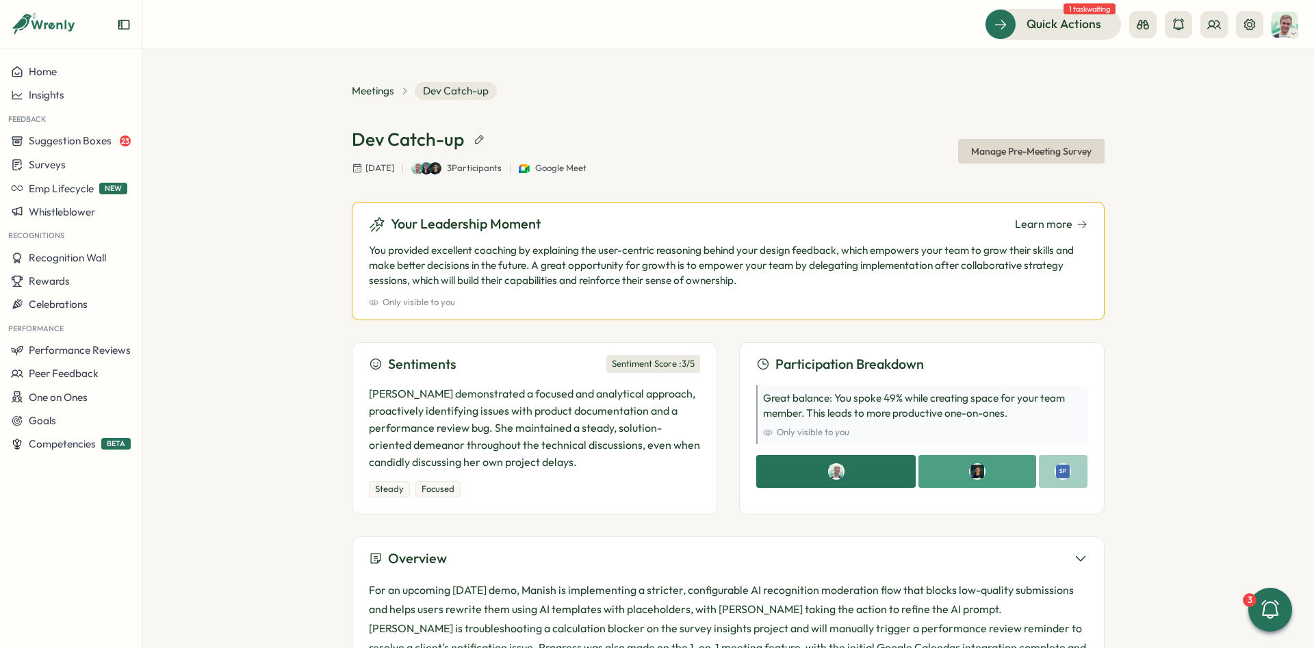
click at [730, 239] on div "Your Leadership Moment Learn more You provided excellent coaching by explaining…" at bounding box center [728, 261] width 753 height 118
click at [114, 72] on div "Home" at bounding box center [71, 72] width 120 height 12
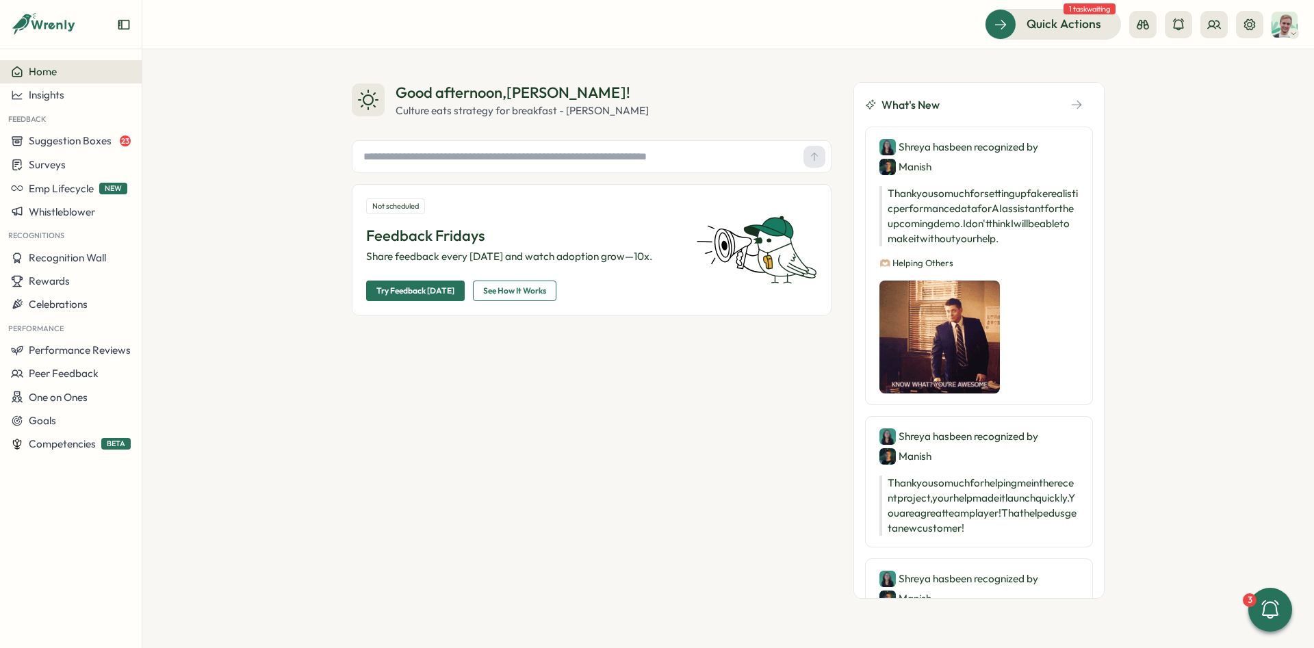
drag, startPoint x: 1009, startPoint y: 391, endPoint x: 975, endPoint y: 220, distance: 174.3
click at [81, 398] on span "One on Ones" at bounding box center [58, 397] width 59 height 13
click at [190, 372] on div "Meetings" at bounding box center [193, 370] width 96 height 15
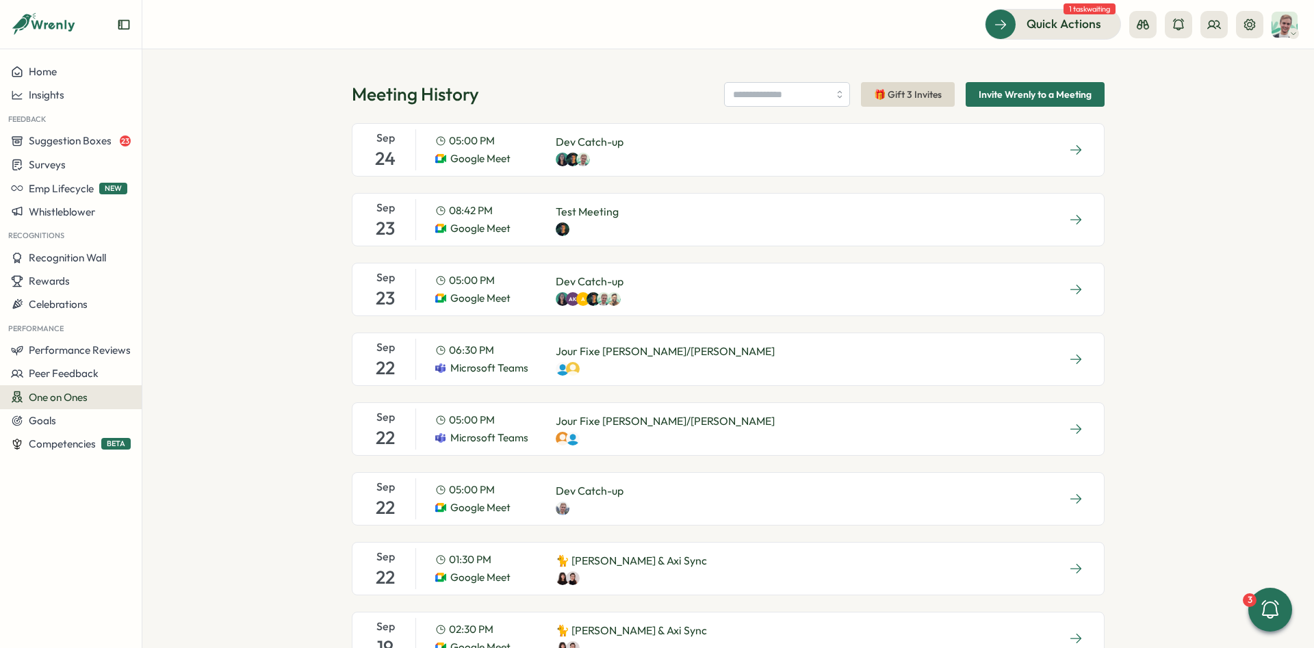
click at [666, 165] on div "Sep 24 05:00 PM Google Meet Dev Catch-up" at bounding box center [728, 149] width 753 height 53
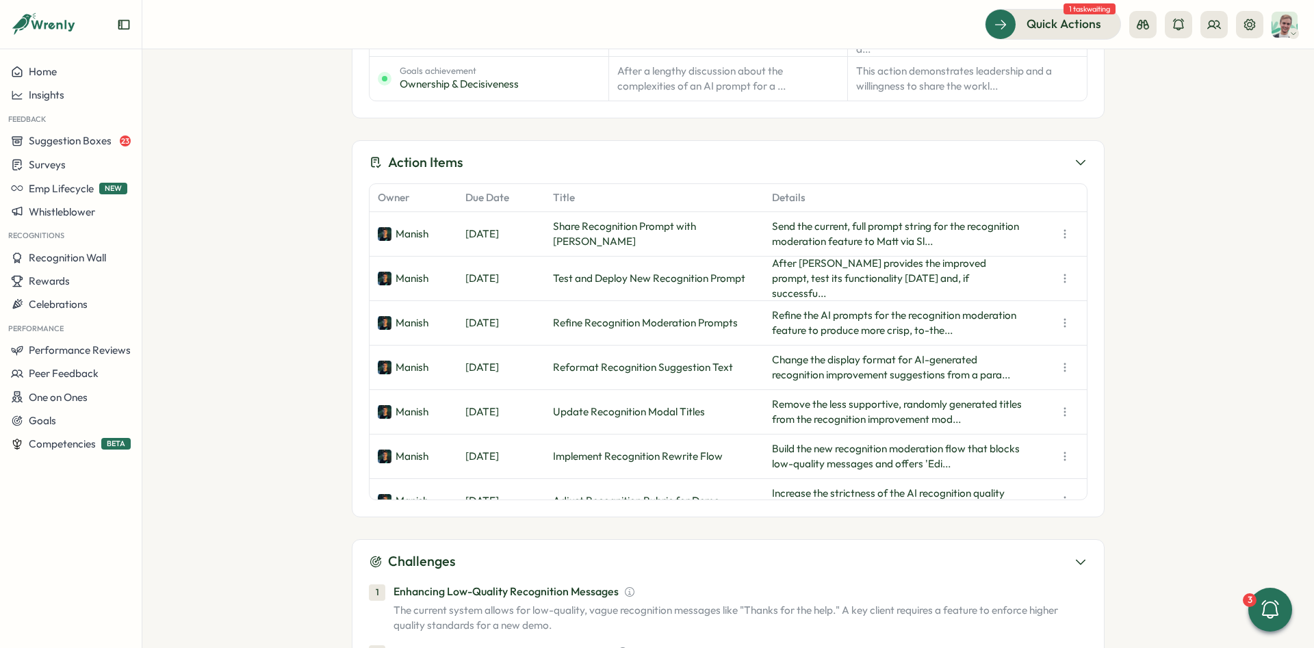
scroll to position [984, 0]
drag, startPoint x: 397, startPoint y: 169, endPoint x: 541, endPoint y: 166, distance: 143.7
click at [541, 166] on div "Action Items" at bounding box center [728, 163] width 718 height 21
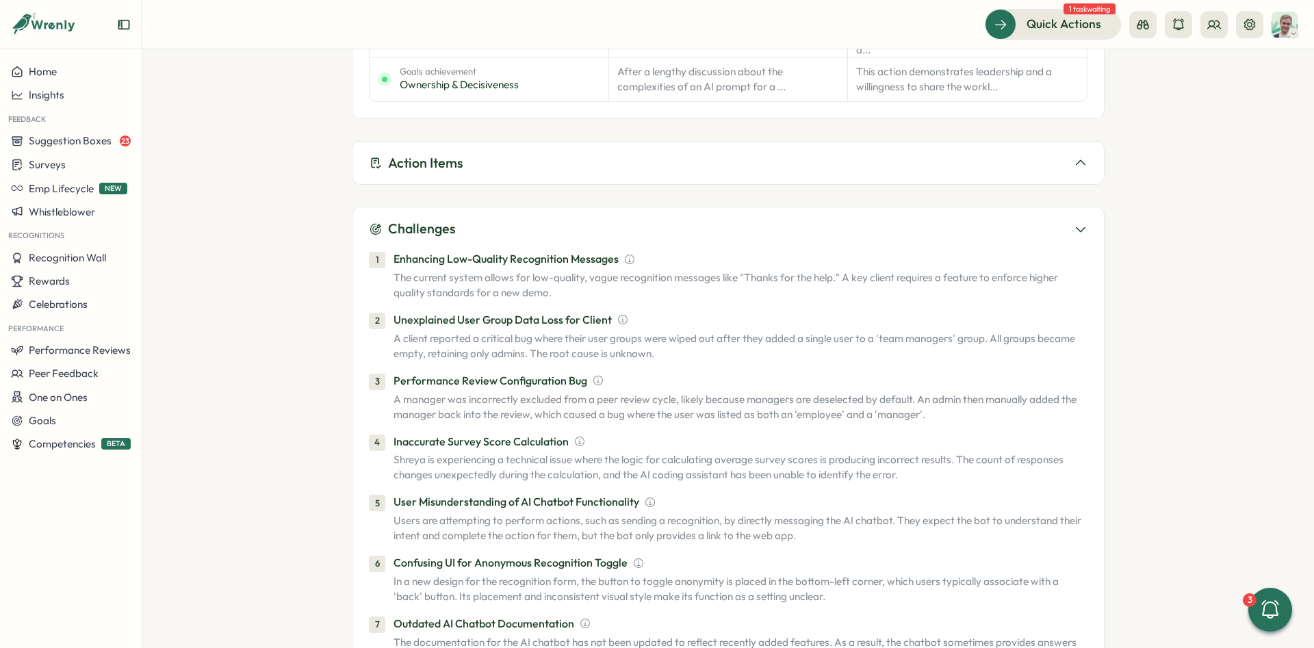
drag, startPoint x: 541, startPoint y: 166, endPoint x: 512, endPoint y: 166, distance: 28.1
click at [528, 168] on div "Action Items" at bounding box center [728, 163] width 718 height 21
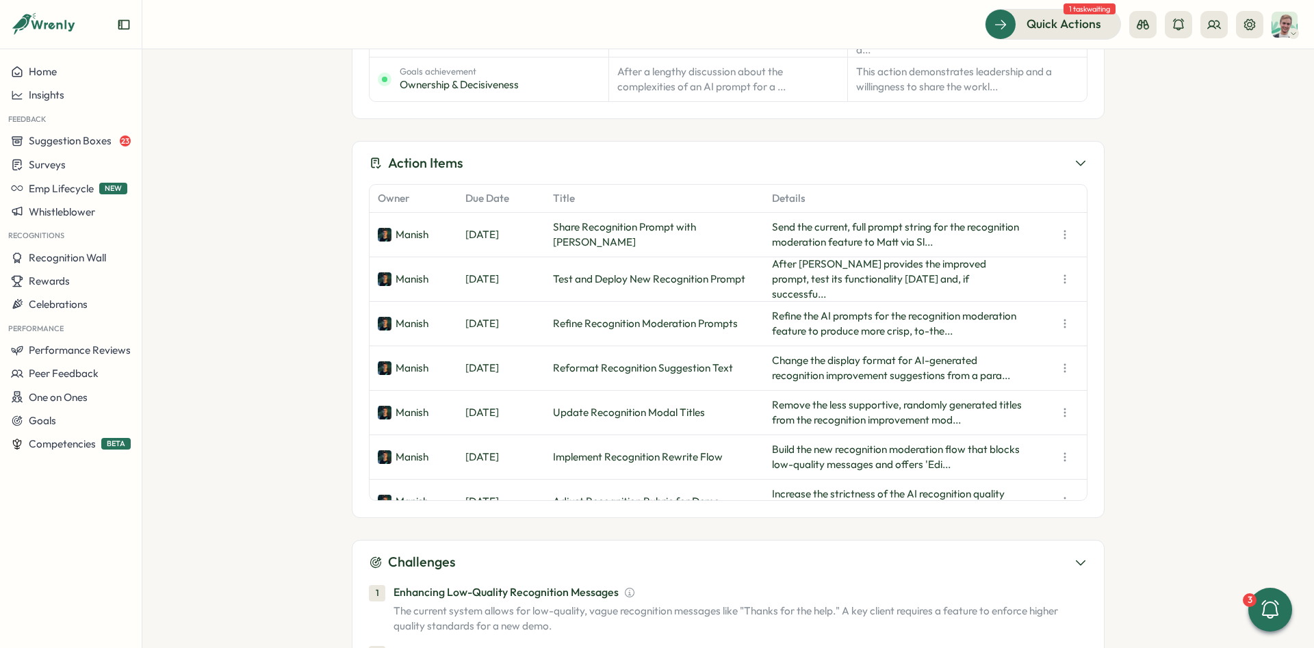
drag, startPoint x: 512, startPoint y: 166, endPoint x: 372, endPoint y: 162, distance: 140.3
click at [372, 162] on div "Action Items" at bounding box center [728, 163] width 718 height 21
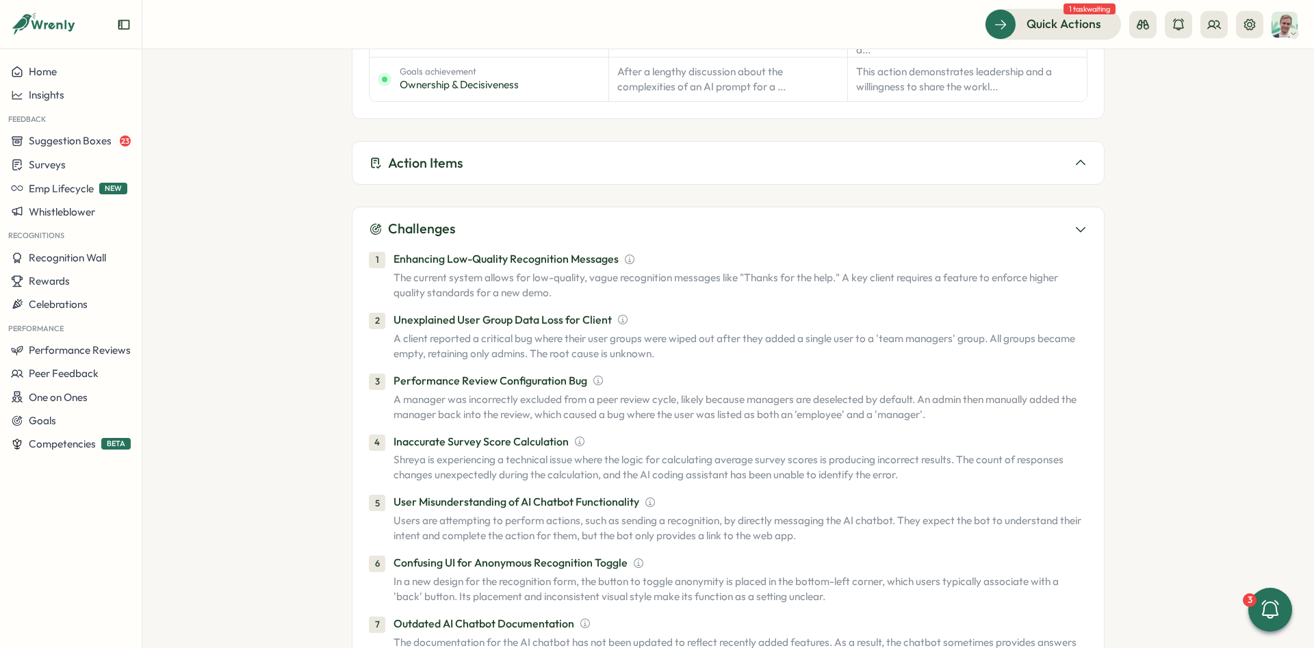
click at [426, 151] on div "Action Items Owner Due Date Title Details Manish Wed, Sep 24 Share Recognition …" at bounding box center [728, 163] width 753 height 44
click at [815, 146] on div "Action Items Owner Due Date Title Details Manish Wed, Sep 24 Share Recognition …" at bounding box center [728, 163] width 753 height 44
click at [1089, 155] on div "Action Items Owner Due Date Title Details Manish Wed, Sep 24 Share Recognition …" at bounding box center [728, 163] width 753 height 44
click at [1086, 158] on icon at bounding box center [1081, 163] width 14 height 14
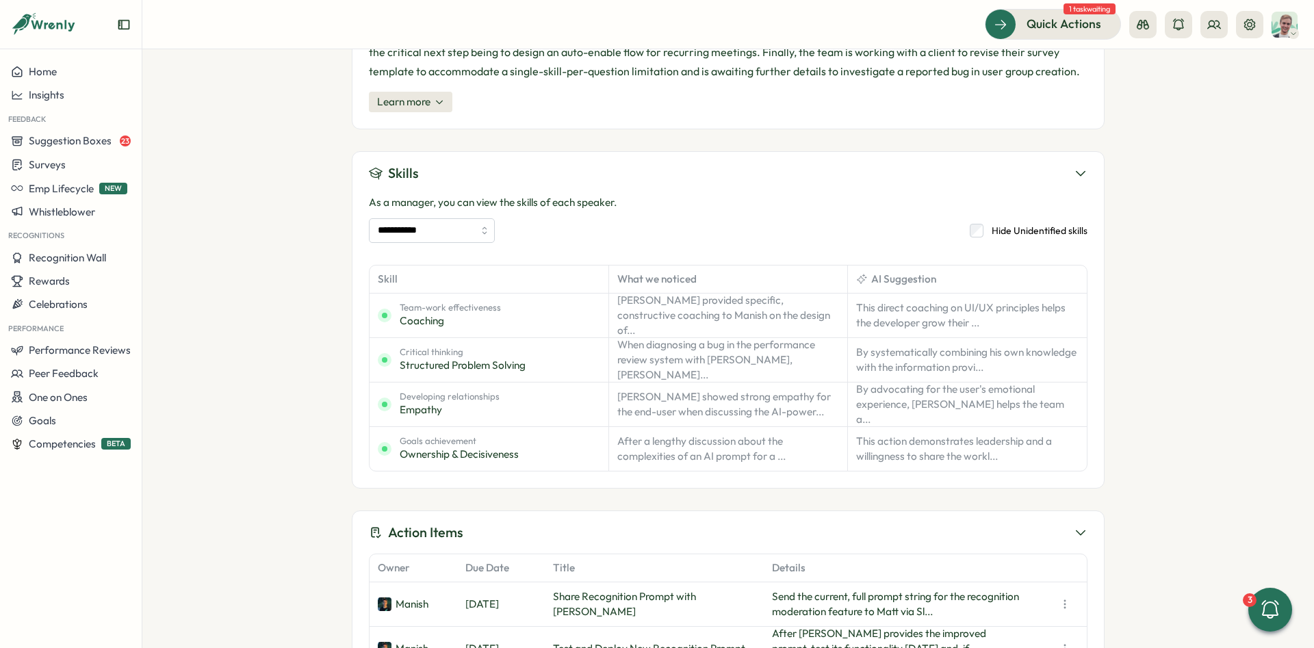
scroll to position [616, 0]
drag, startPoint x: 387, startPoint y: 528, endPoint x: 471, endPoint y: 530, distance: 84.2
click at [471, 530] on div "Action Items" at bounding box center [728, 531] width 718 height 21
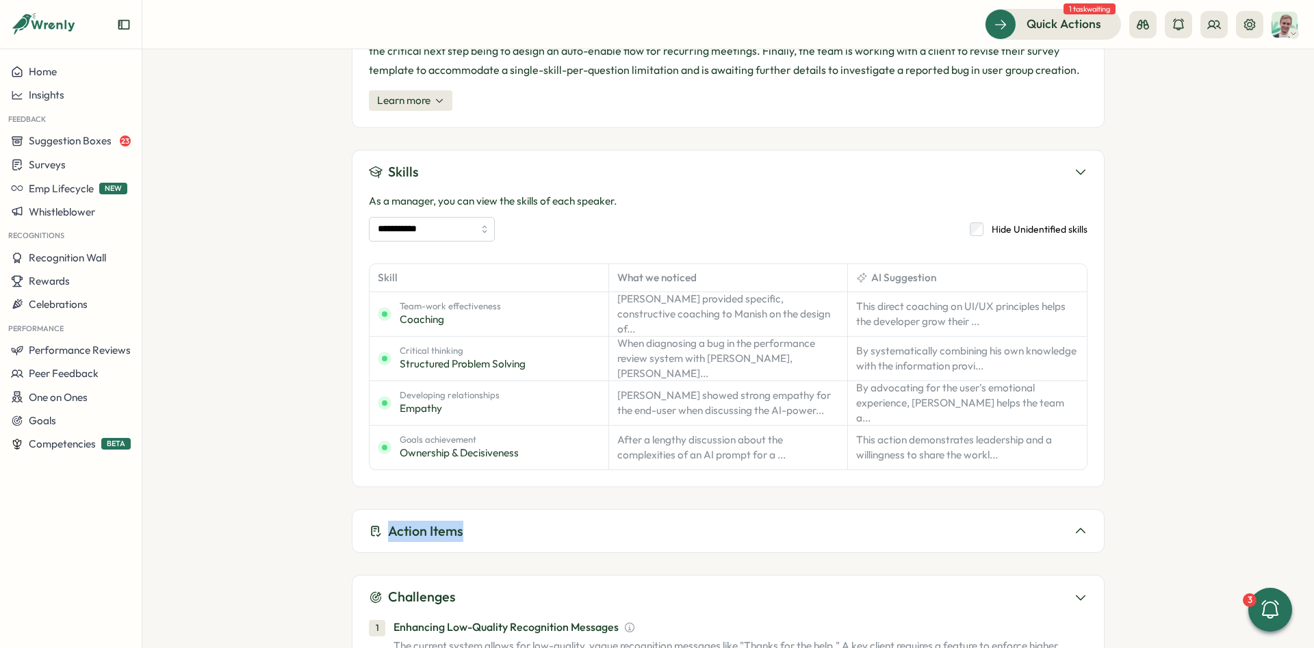
click at [457, 533] on h3 "Action Items" at bounding box center [425, 531] width 75 height 21
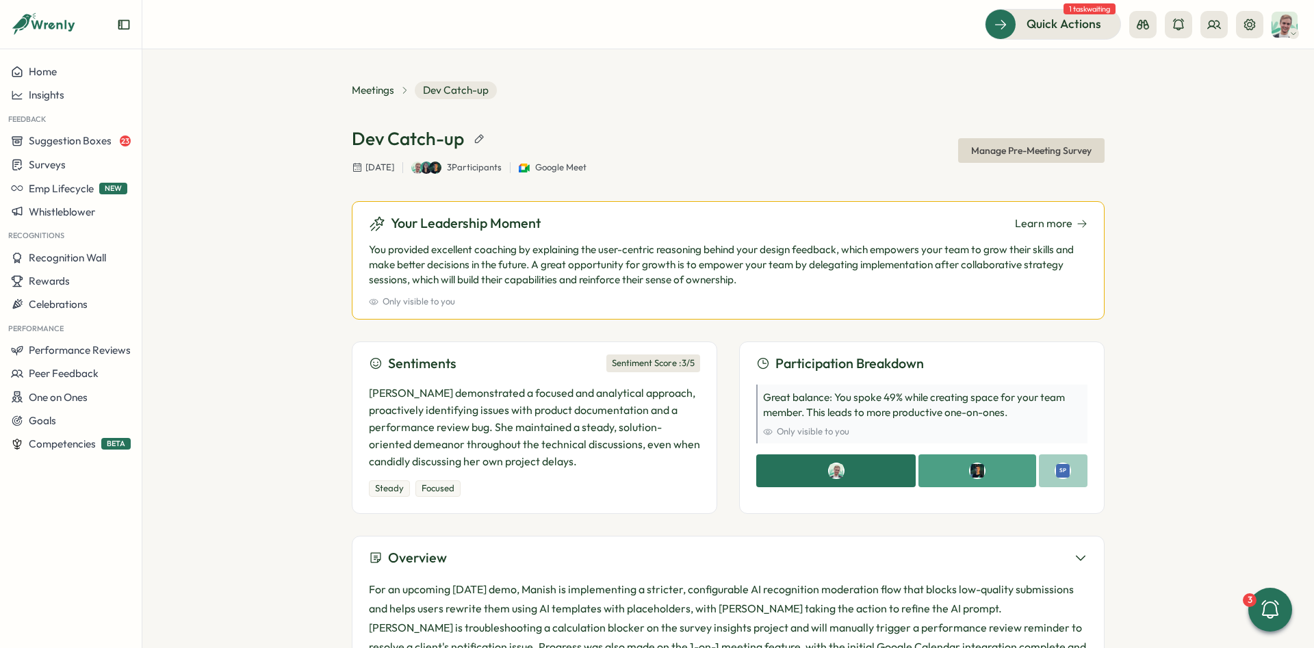
scroll to position [0, 0]
drag, startPoint x: 348, startPoint y: 145, endPoint x: 469, endPoint y: 147, distance: 121.1
click at [469, 147] on div "Meetings Dev Catch-up Dev Catch-up Wednesday, Sep 24, 2025 3 Participants Googl…" at bounding box center [727, 348] width 1171 height 599
click at [462, 141] on h1 "Dev Catch-up" at bounding box center [408, 139] width 112 height 24
drag, startPoint x: 462, startPoint y: 141, endPoint x: 352, endPoint y: 140, distance: 109.5
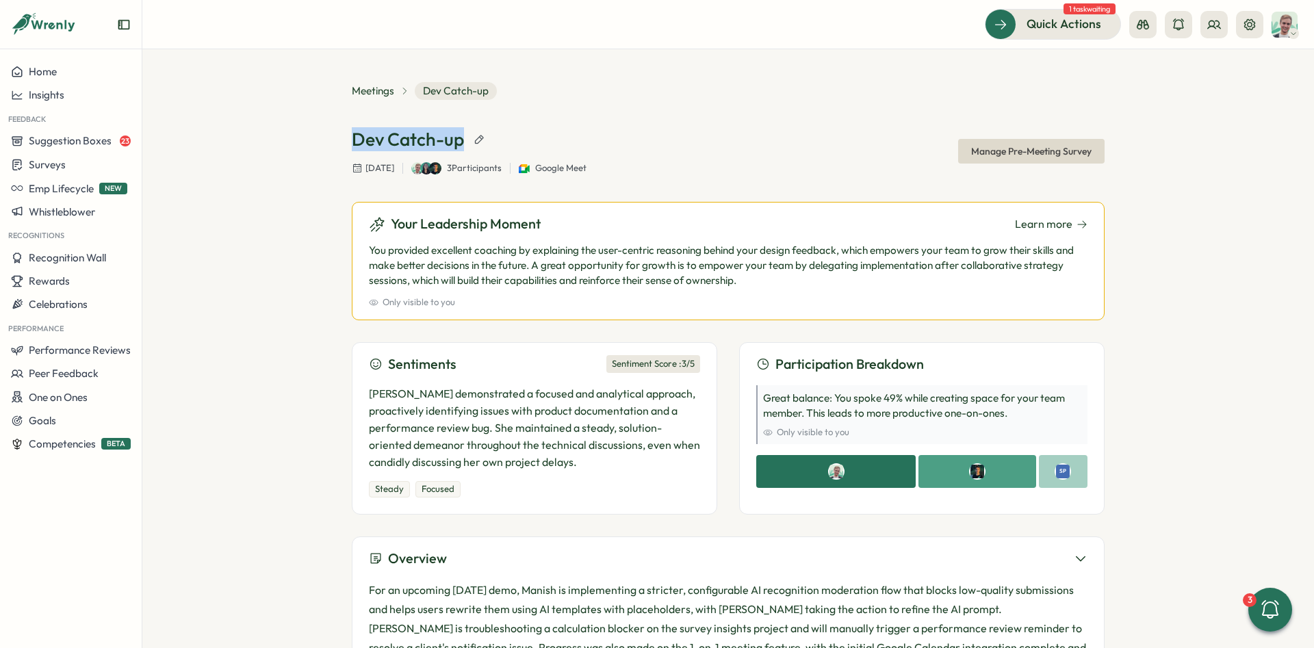
click at [352, 140] on h1 "Dev Catch-up" at bounding box center [408, 139] width 112 height 24
drag, startPoint x: 352, startPoint y: 140, endPoint x: 446, endPoint y: 141, distance: 93.8
click at [445, 141] on h1 "Dev Catch-up" at bounding box center [408, 139] width 112 height 24
click at [460, 141] on h1 "Dev Catch-up" at bounding box center [408, 139] width 112 height 24
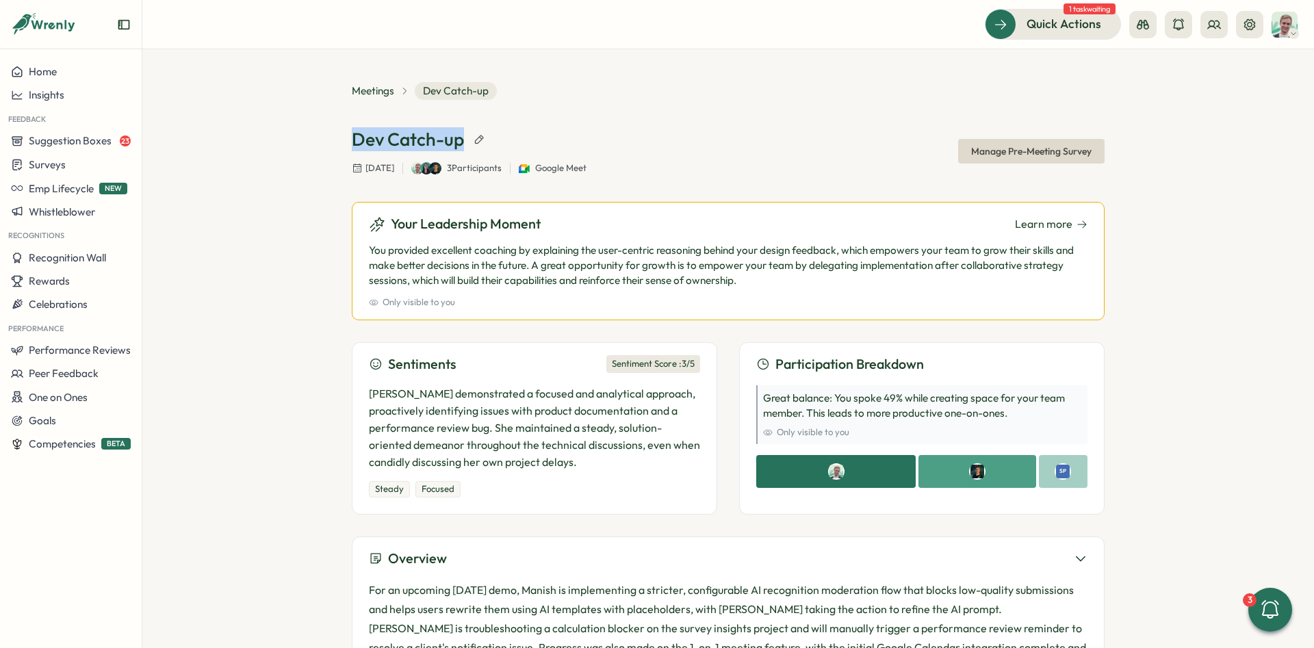
drag, startPoint x: 460, startPoint y: 141, endPoint x: 358, endPoint y: 148, distance: 102.9
click at [358, 148] on h1 "Dev Catch-up" at bounding box center [408, 139] width 112 height 24
drag, startPoint x: 300, startPoint y: 135, endPoint x: 449, endPoint y: 134, distance: 148.5
click at [449, 134] on div "Meetings Dev Catch-up Dev Catch-up Wednesday, Sep 24, 2025 3 Participants Googl…" at bounding box center [727, 348] width 1171 height 599
click at [400, 259] on p "You provided excellent coaching by explaining the user-centric reasoning behind…" at bounding box center [728, 265] width 718 height 45
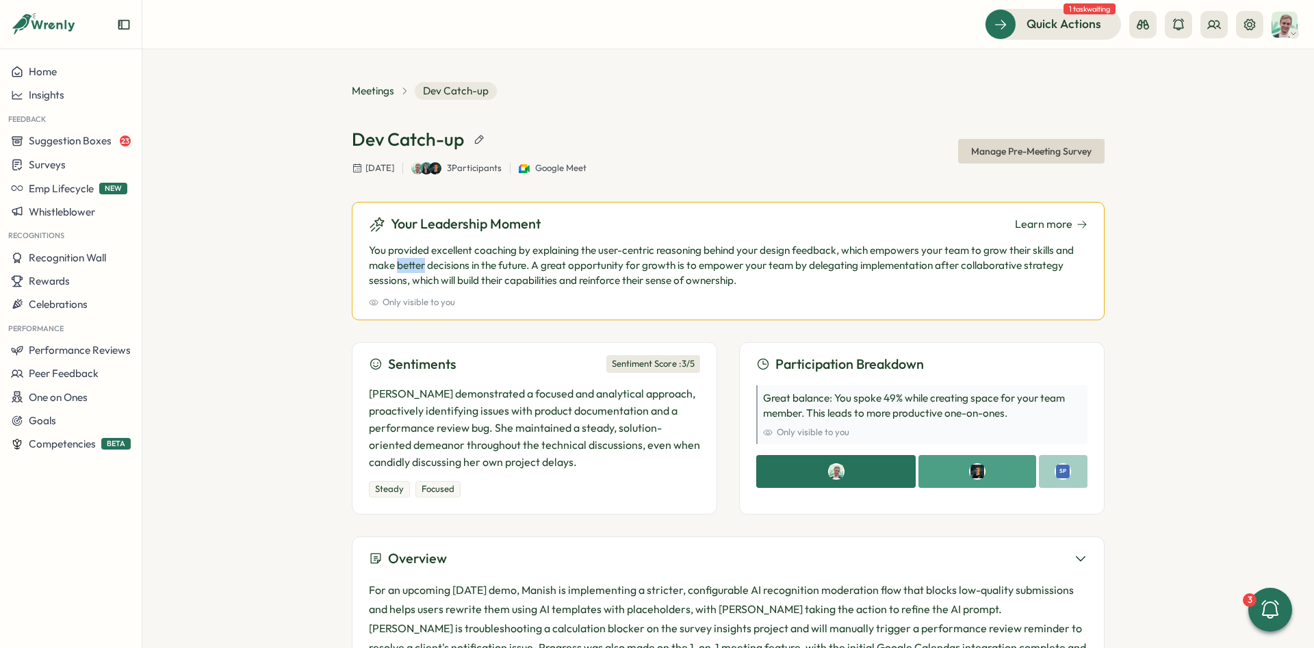
click at [400, 259] on p "You provided excellent coaching by explaining the user-centric reasoning behind…" at bounding box center [728, 265] width 718 height 45
click at [929, 265] on p "You provided excellent coaching by explaining the user-centric reasoning behind…" at bounding box center [728, 265] width 718 height 45
click at [695, 269] on p "You provided excellent coaching by explaining the user-centric reasoning behind…" at bounding box center [728, 265] width 718 height 45
click at [697, 269] on p "You provided excellent coaching by explaining the user-centric reasoning behind…" at bounding box center [728, 265] width 718 height 45
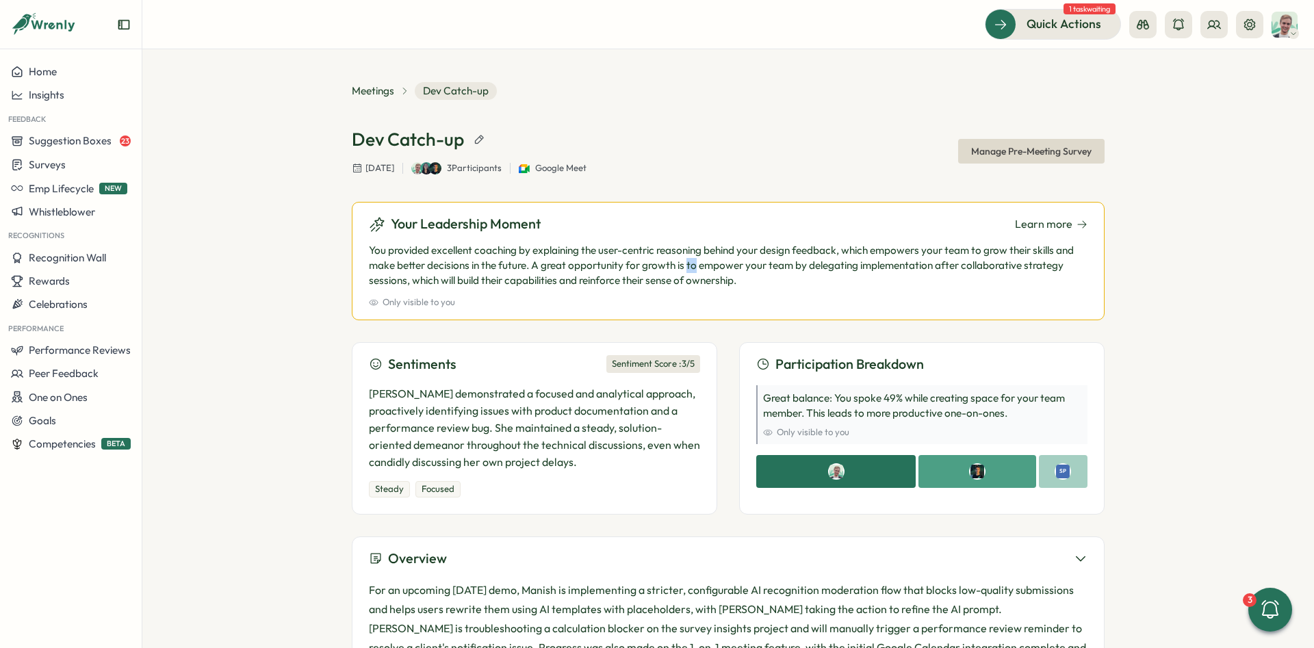
click at [697, 269] on p "You provided excellent coaching by explaining the user-centric reasoning behind…" at bounding box center [728, 265] width 718 height 45
click at [760, 280] on p "You provided excellent coaching by explaining the user-centric reasoning behind…" at bounding box center [728, 265] width 718 height 45
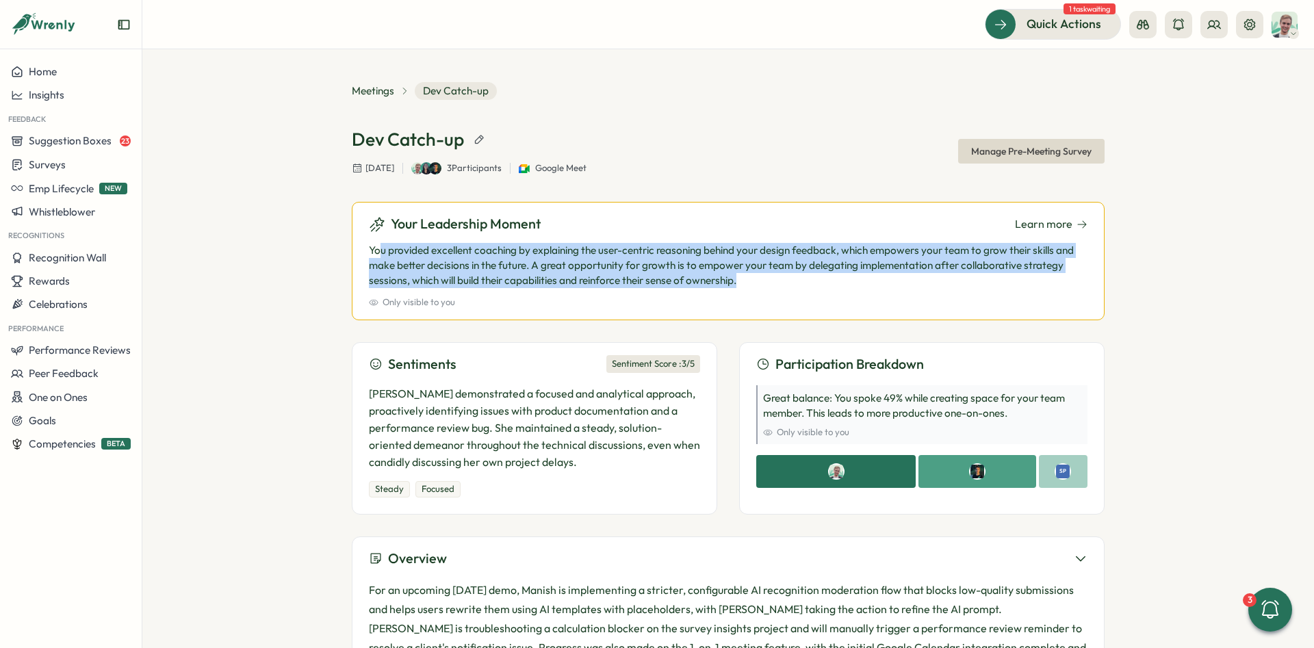
drag, startPoint x: 749, startPoint y: 287, endPoint x: 378, endPoint y: 252, distance: 372.5
click at [378, 252] on p "You provided excellent coaching by explaining the user-centric reasoning behind…" at bounding box center [728, 265] width 718 height 45
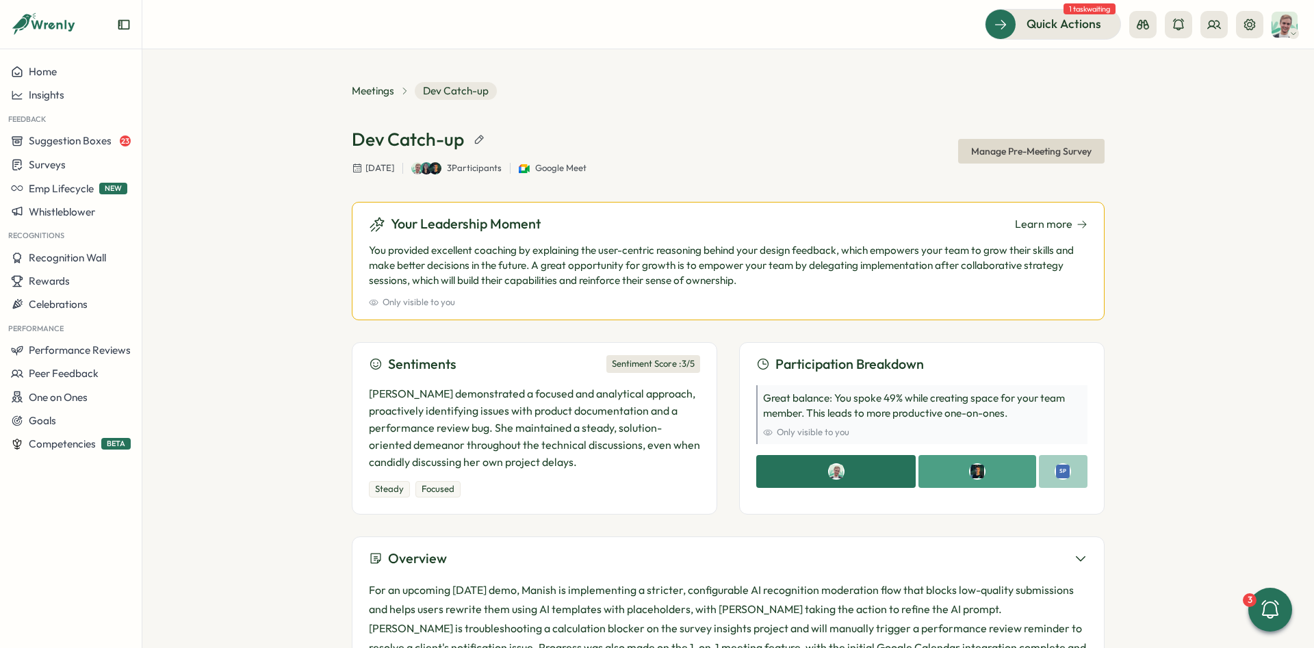
drag, startPoint x: 378, startPoint y: 252, endPoint x: 371, endPoint y: 229, distance: 24.5
click at [378, 252] on p "You provided excellent coaching by explaining the user-centric reasoning behind…" at bounding box center [728, 265] width 718 height 45
drag, startPoint x: 543, startPoint y: 228, endPoint x: 359, endPoint y: 248, distance: 185.9
click at [352, 233] on div "Your Leadership Moment Learn more You provided excellent coaching by explaining…" at bounding box center [728, 261] width 753 height 118
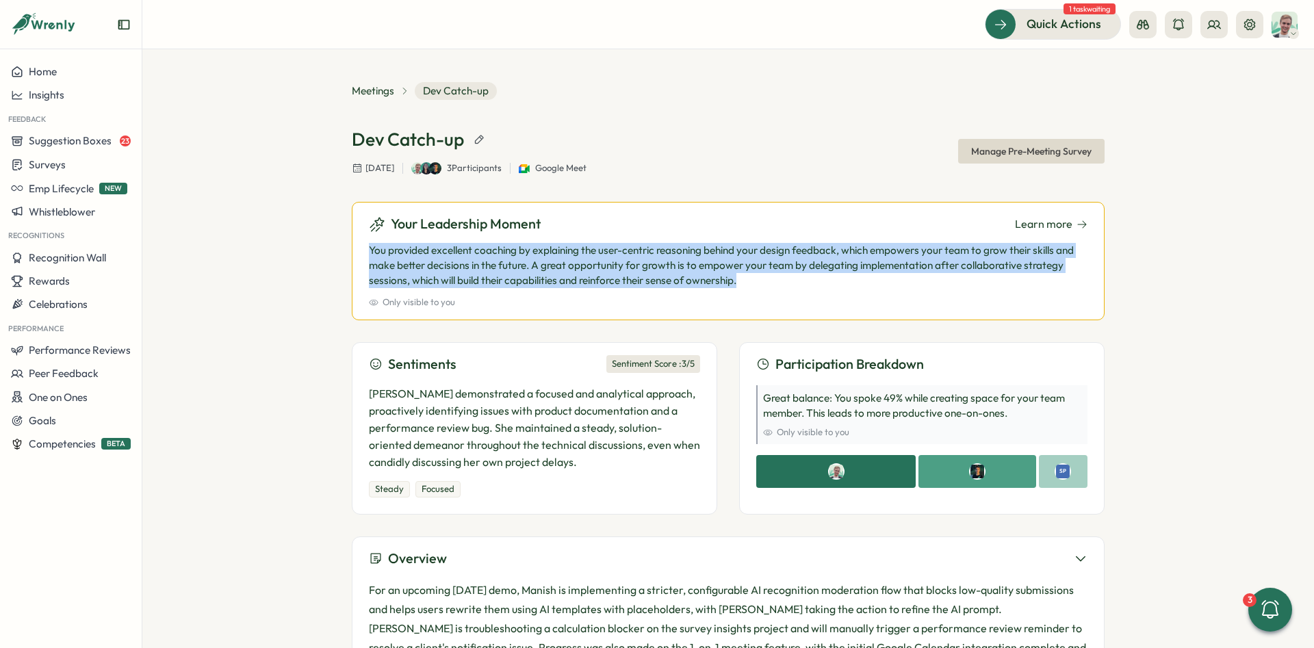
drag, startPoint x: 383, startPoint y: 256, endPoint x: 835, endPoint y: 292, distance: 453.1
click at [835, 292] on div "Your Leadership Moment Learn more You provided excellent coaching by explaining…" at bounding box center [728, 261] width 753 height 118
drag, startPoint x: 835, startPoint y: 292, endPoint x: 378, endPoint y: 257, distance: 458.5
click at [378, 257] on div "Your Leadership Moment Learn more You provided excellent coaching by explaining…" at bounding box center [728, 261] width 753 height 118
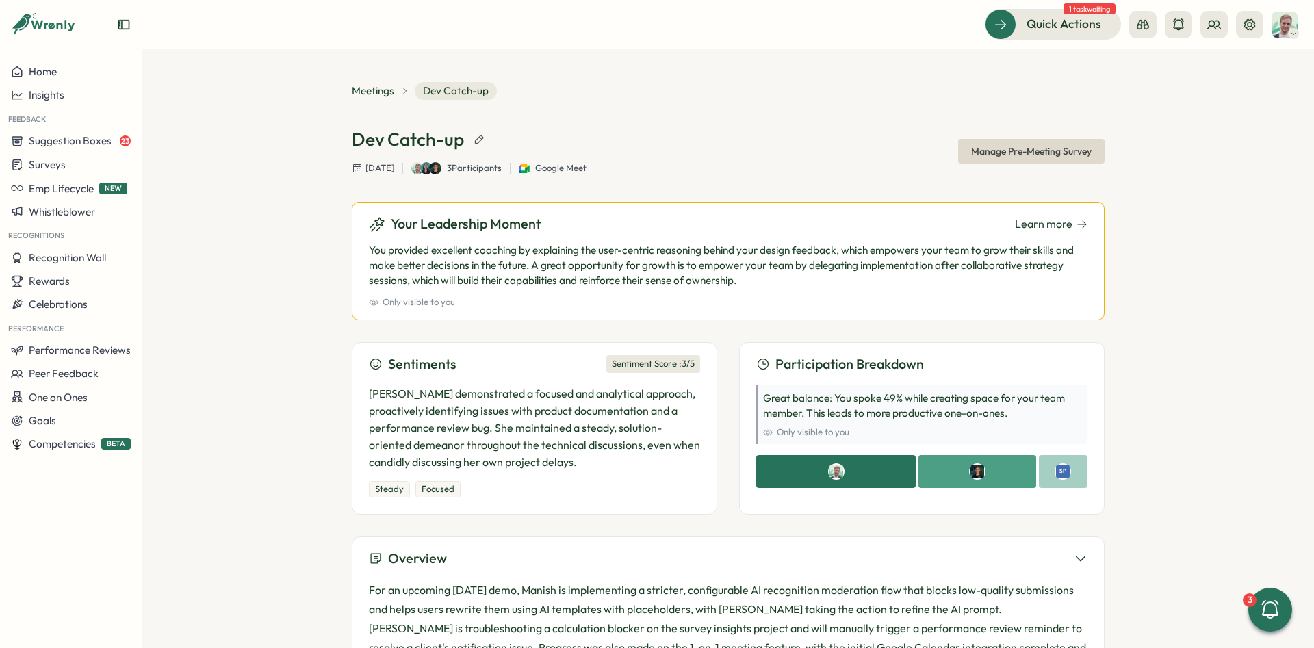
click at [378, 257] on p "You provided excellent coaching by explaining the user-centric reasoning behind…" at bounding box center [728, 265] width 718 height 45
drag, startPoint x: 820, startPoint y: 281, endPoint x: 765, endPoint y: 282, distance: 54.7
click at [755, 290] on div "Your Leadership Moment Learn more You provided excellent coaching by explaining…" at bounding box center [728, 261] width 753 height 118
click at [765, 282] on p "You provided excellent coaching by explaining the user-centric reasoning behind…" at bounding box center [728, 265] width 718 height 45
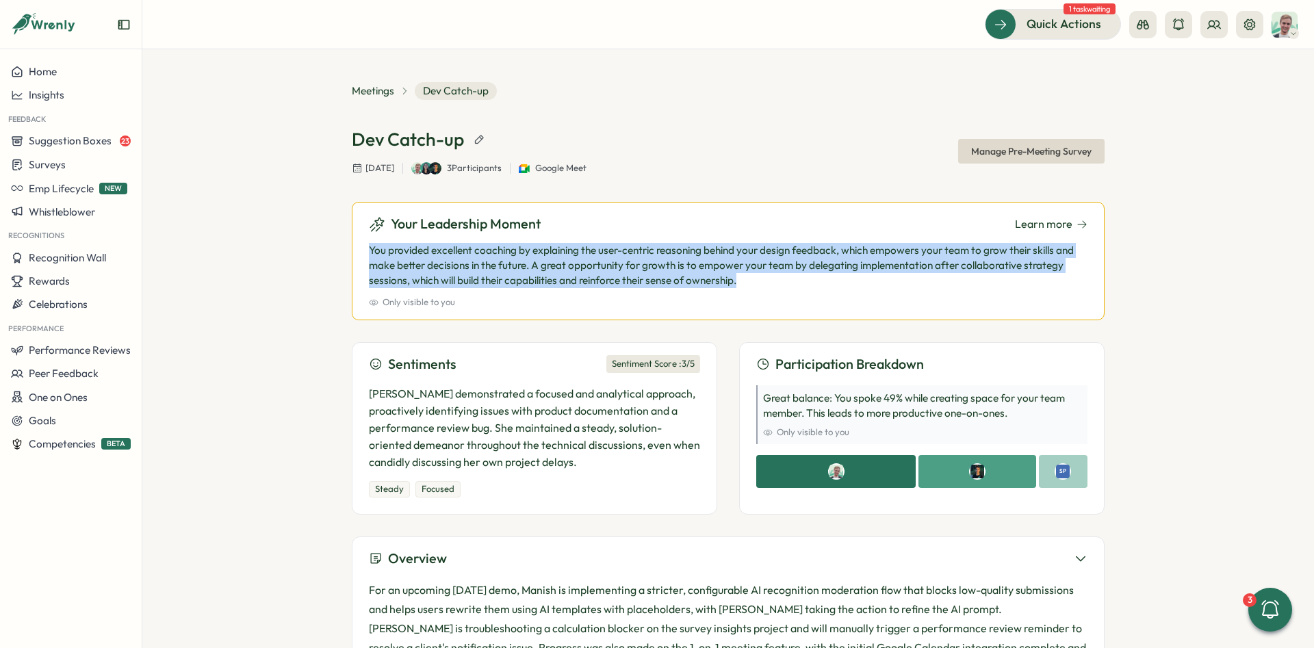
drag, startPoint x: 412, startPoint y: 257, endPoint x: 368, endPoint y: 253, distance: 44.0
click at [368, 253] on div "Your Leadership Moment Learn more You provided excellent coaching by explaining…" at bounding box center [728, 261] width 753 height 118
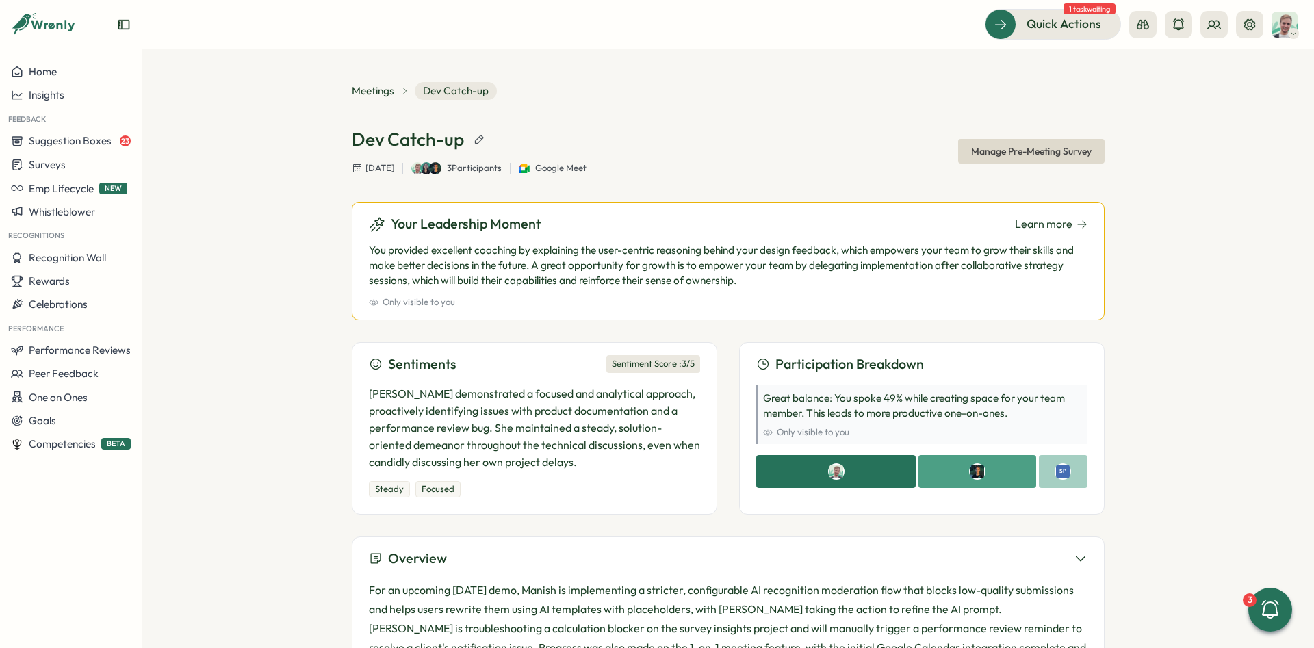
click at [368, 253] on div "Your Leadership Moment Learn more You provided excellent coaching by explaining…" at bounding box center [728, 261] width 753 height 118
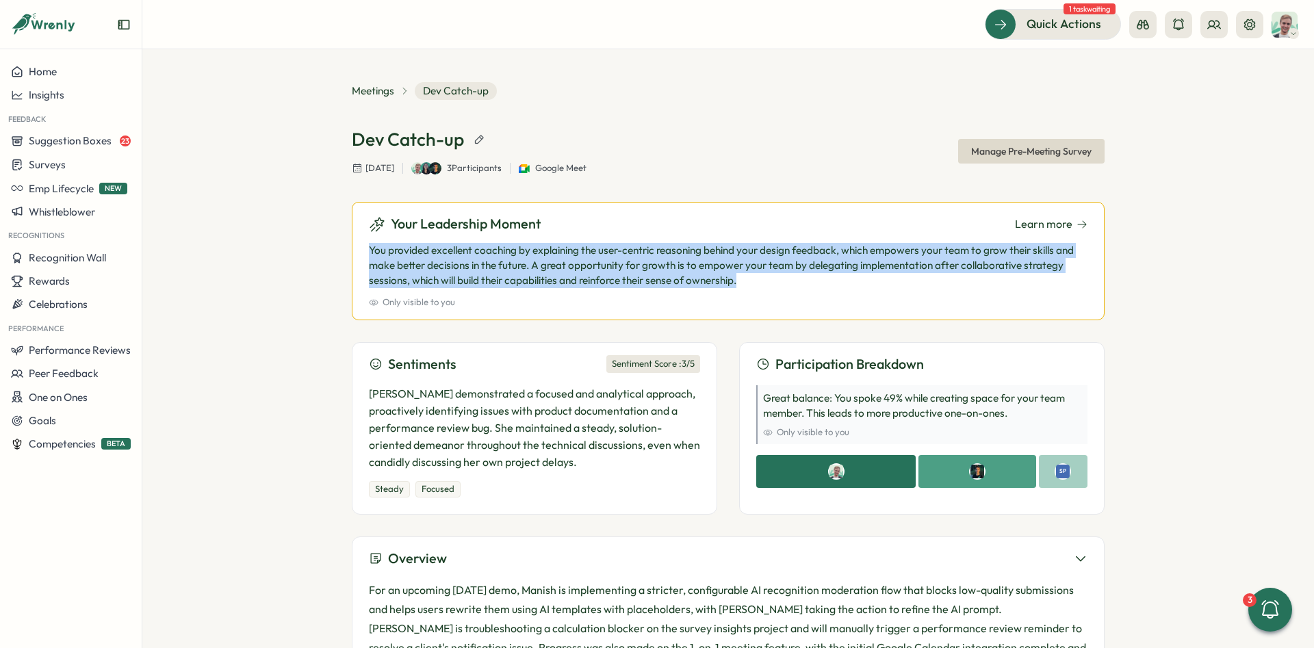
drag, startPoint x: 776, startPoint y: 281, endPoint x: 337, endPoint y: 250, distance: 440.3
click at [352, 250] on div "Your Leadership Moment Learn more You provided excellent coaching by explaining…" at bounding box center [728, 261] width 753 height 118
click at [406, 257] on p "You provided excellent coaching by explaining the user-centric reasoning behind…" at bounding box center [728, 265] width 718 height 45
drag, startPoint x: 443, startPoint y: 252, endPoint x: 737, endPoint y: 281, distance: 295.6
click at [737, 281] on div "Meetings Dev Catch-up Dev Catch-up Wednesday, Sep 24, 2025 3 Participants Googl…" at bounding box center [727, 348] width 1171 height 599
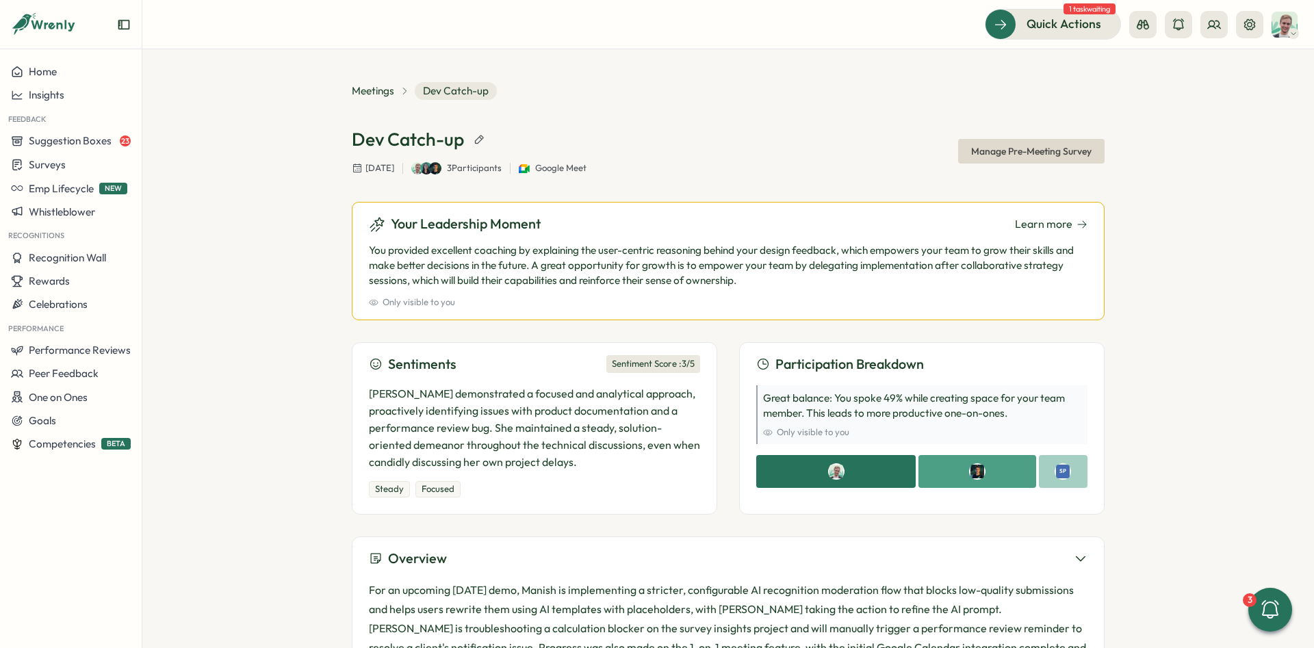
click at [767, 284] on p "You provided excellent coaching by explaining the user-centric reasoning behind…" at bounding box center [728, 265] width 718 height 45
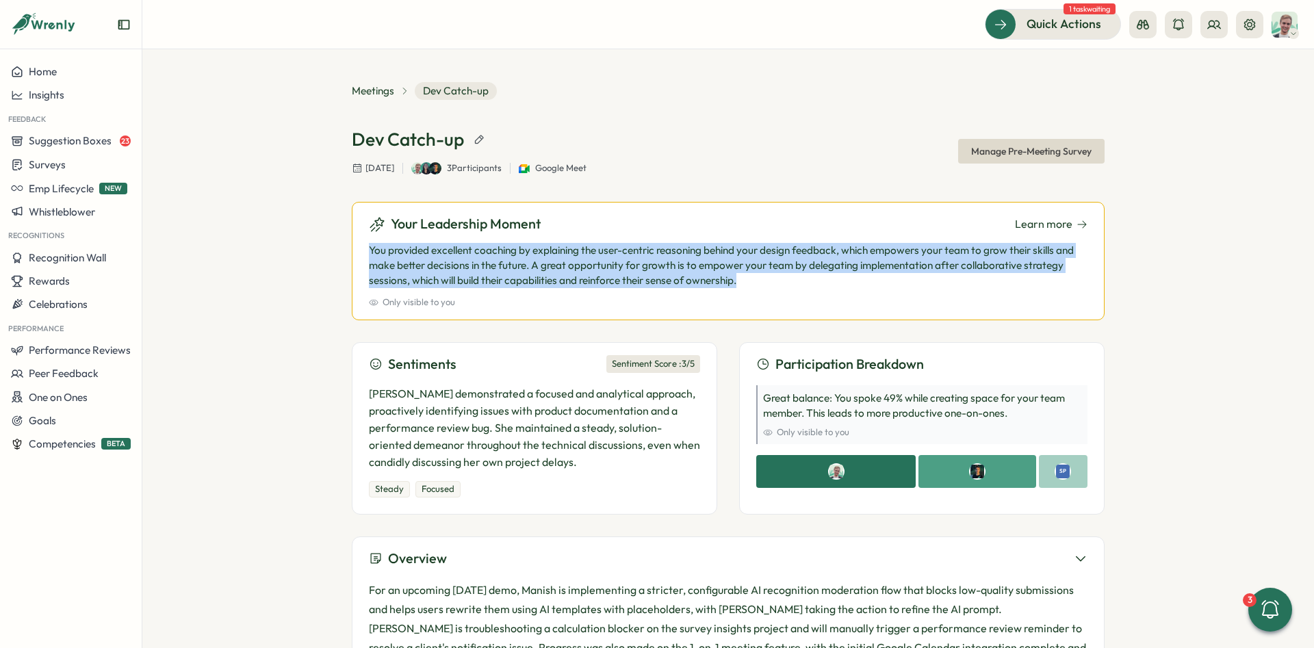
drag, startPoint x: 767, startPoint y: 284, endPoint x: 375, endPoint y: 251, distance: 393.4
click at [375, 251] on p "You provided excellent coaching by explaining the user-centric reasoning behind…" at bounding box center [728, 265] width 718 height 45
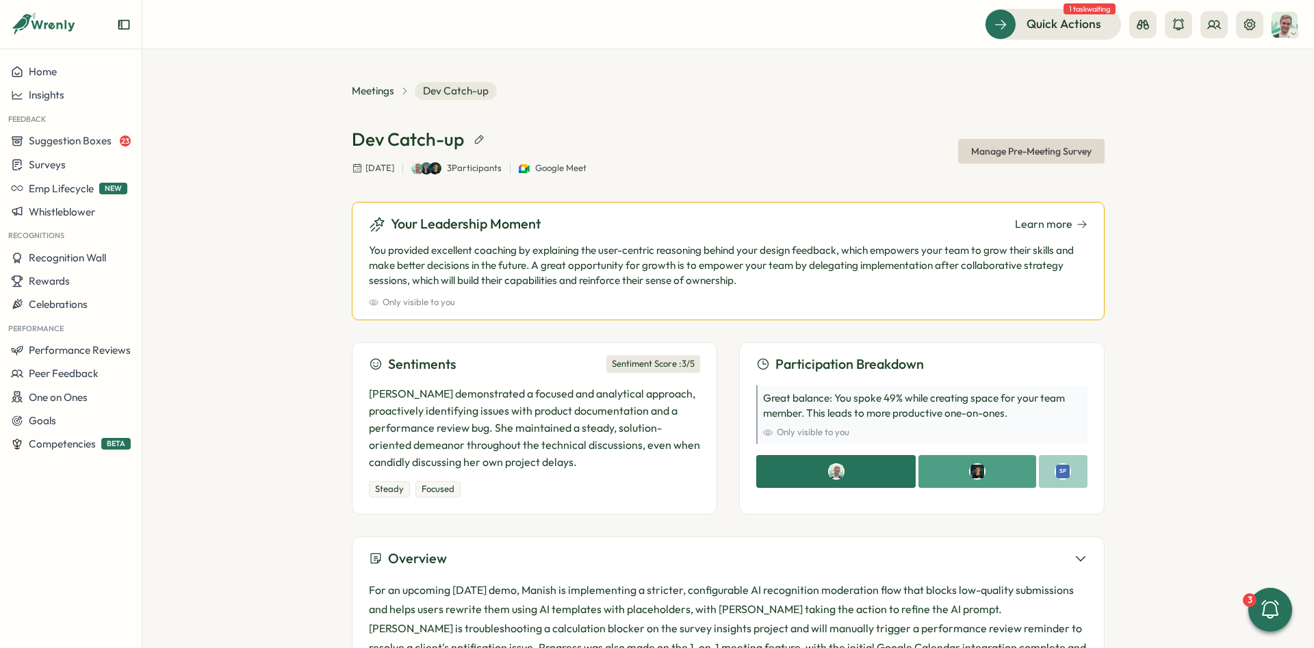
click at [268, 100] on div "Meetings Dev Catch-up Dev Catch-up Wednesday, Sep 24, 2025 3 Participants Googl…" at bounding box center [727, 348] width 1171 height 599
click at [81, 83] on button "Home" at bounding box center [71, 71] width 142 height 23
